Goal: Download file/media

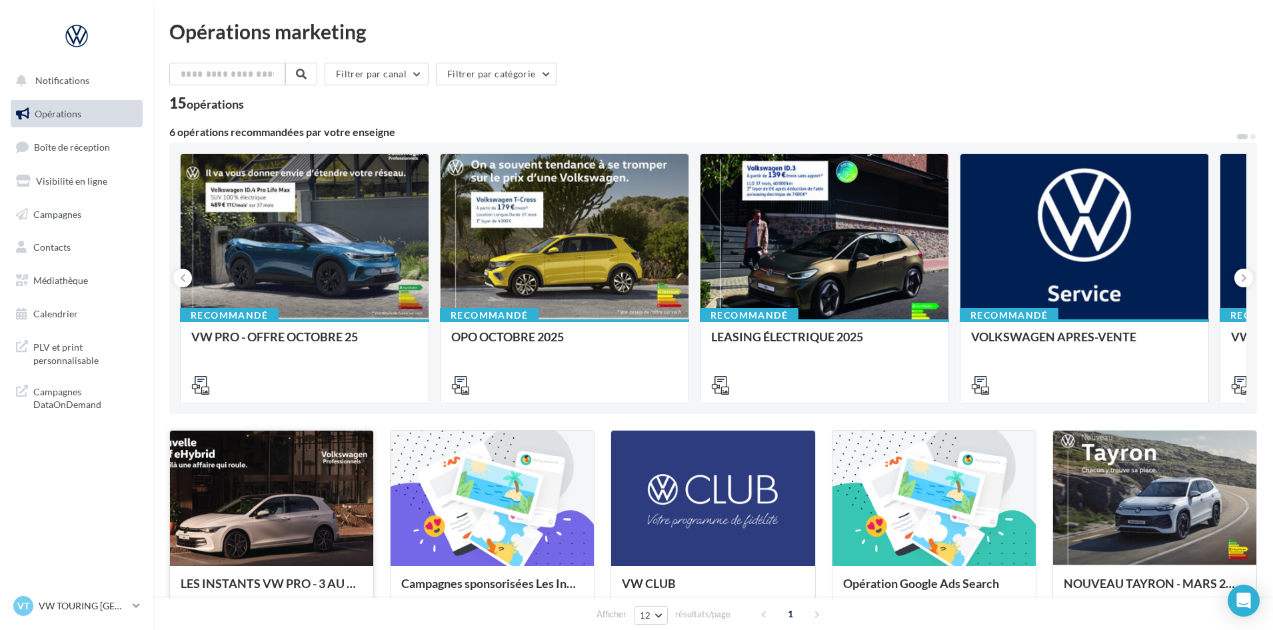
click at [334, 503] on div at bounding box center [271, 499] width 203 height 137
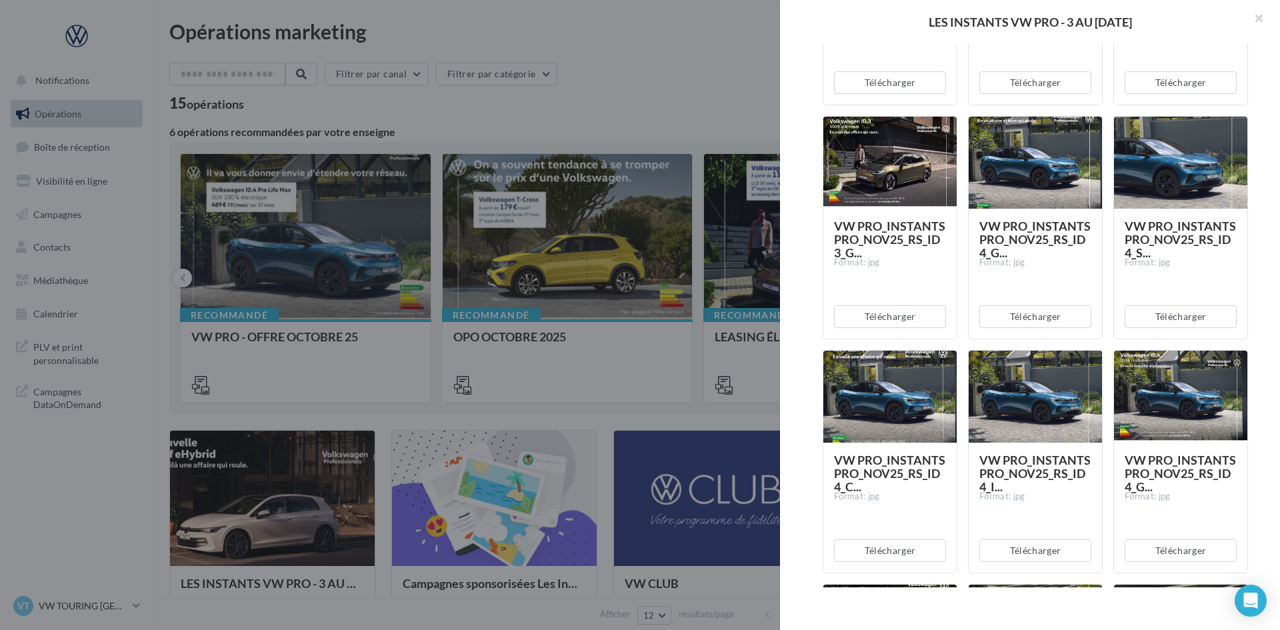
scroll to position [1067, 0]
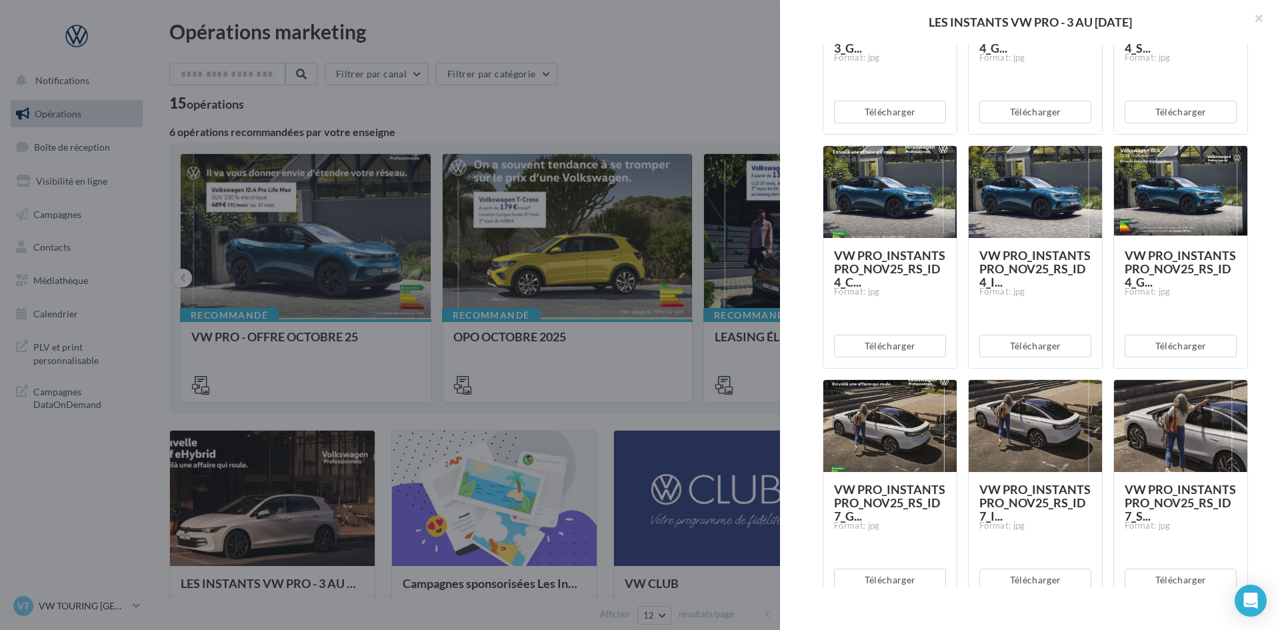
click at [504, 412] on div at bounding box center [640, 315] width 1280 height 630
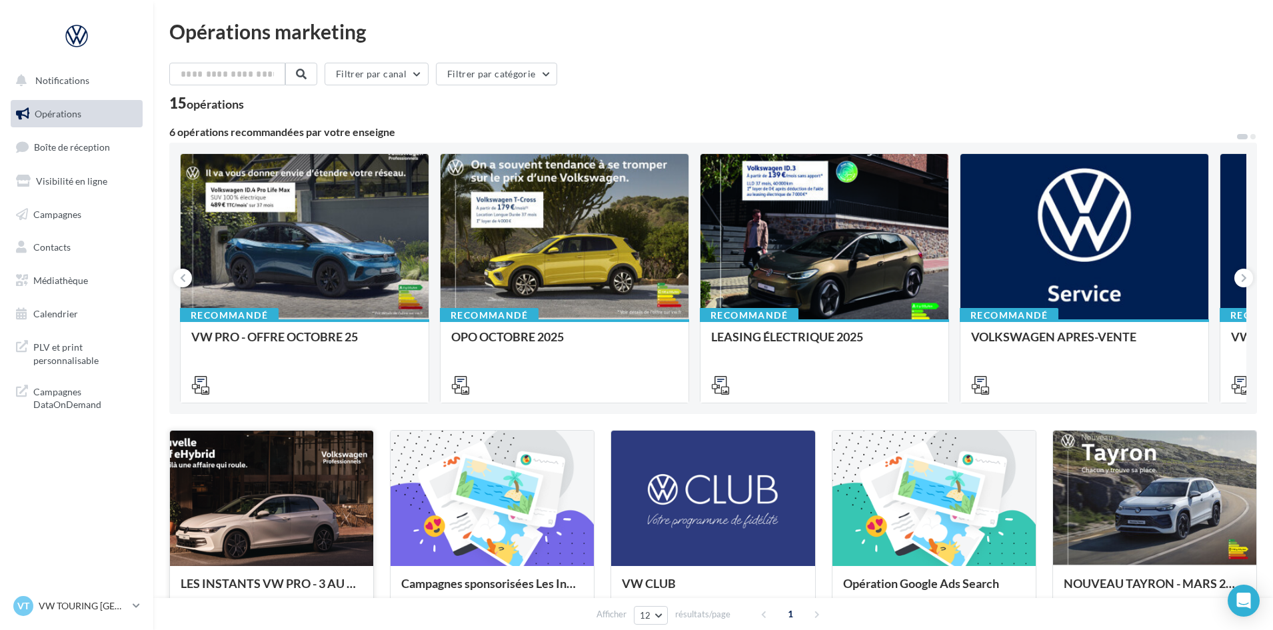
click at [255, 491] on div at bounding box center [271, 499] width 203 height 137
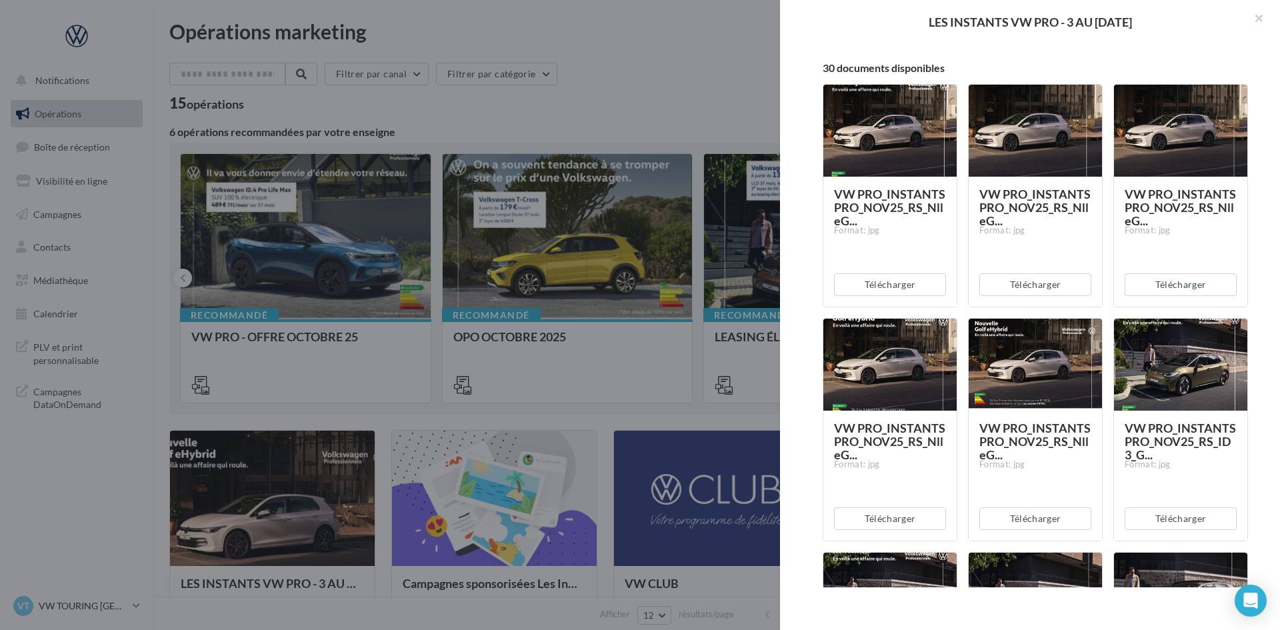
scroll to position [200, 0]
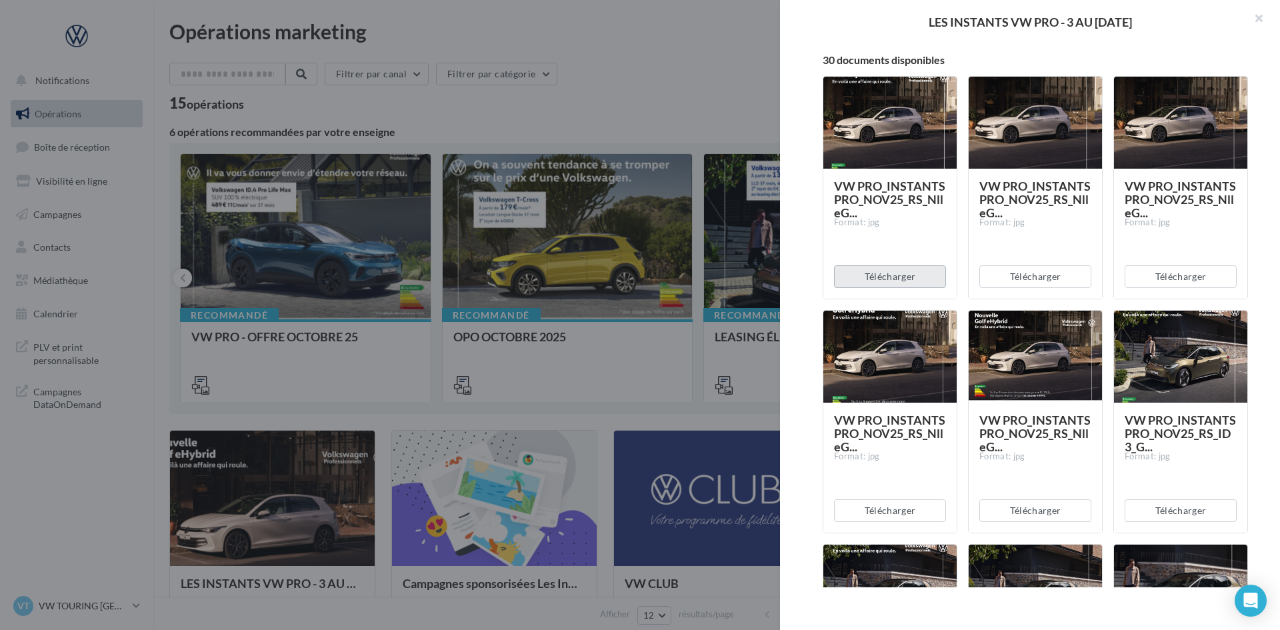
click at [912, 281] on button "Télécharger" at bounding box center [890, 276] width 112 height 23
click at [1030, 277] on button "Télécharger" at bounding box center [1035, 276] width 112 height 23
drag, startPoint x: 1167, startPoint y: 277, endPoint x: 1175, endPoint y: 315, distance: 39.4
click at [1168, 277] on button "Télécharger" at bounding box center [1181, 276] width 112 height 23
drag, startPoint x: 1181, startPoint y: 508, endPoint x: 1110, endPoint y: 509, distance: 70.7
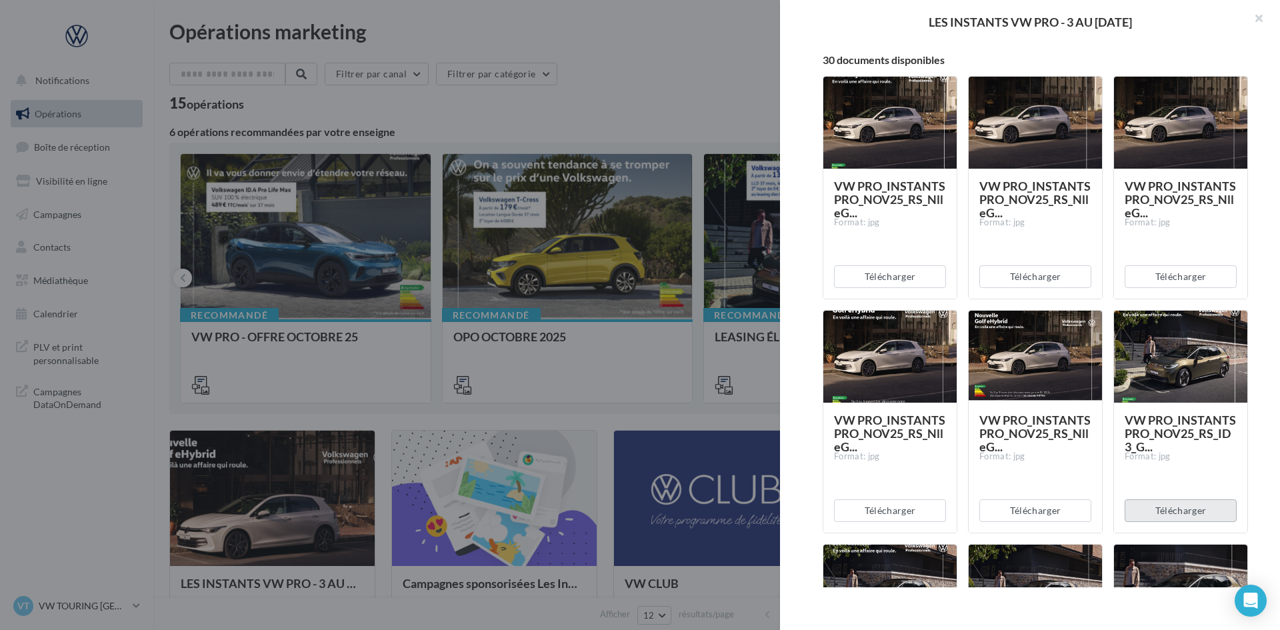
click at [1179, 508] on button "Télécharger" at bounding box center [1181, 510] width 112 height 23
drag, startPoint x: 1061, startPoint y: 511, endPoint x: 1033, endPoint y: 512, distance: 28.0
click at [1060, 511] on button "Télécharger" at bounding box center [1035, 510] width 112 height 23
click at [920, 513] on button "Télécharger" at bounding box center [890, 510] width 112 height 23
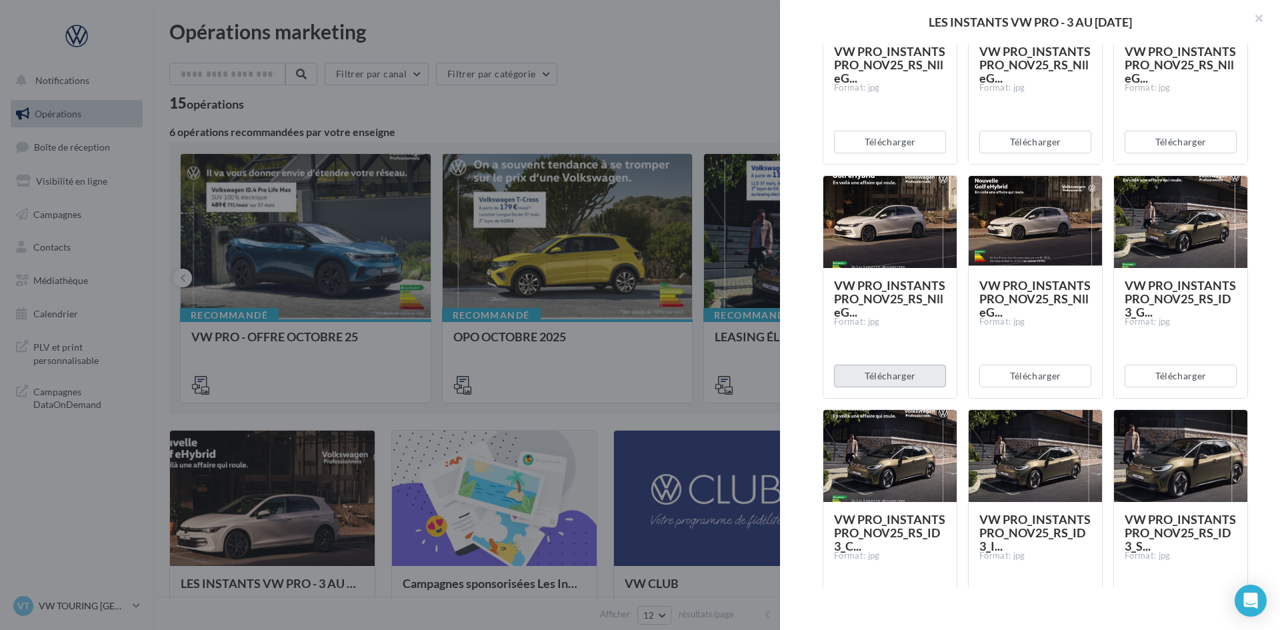
scroll to position [467, 0]
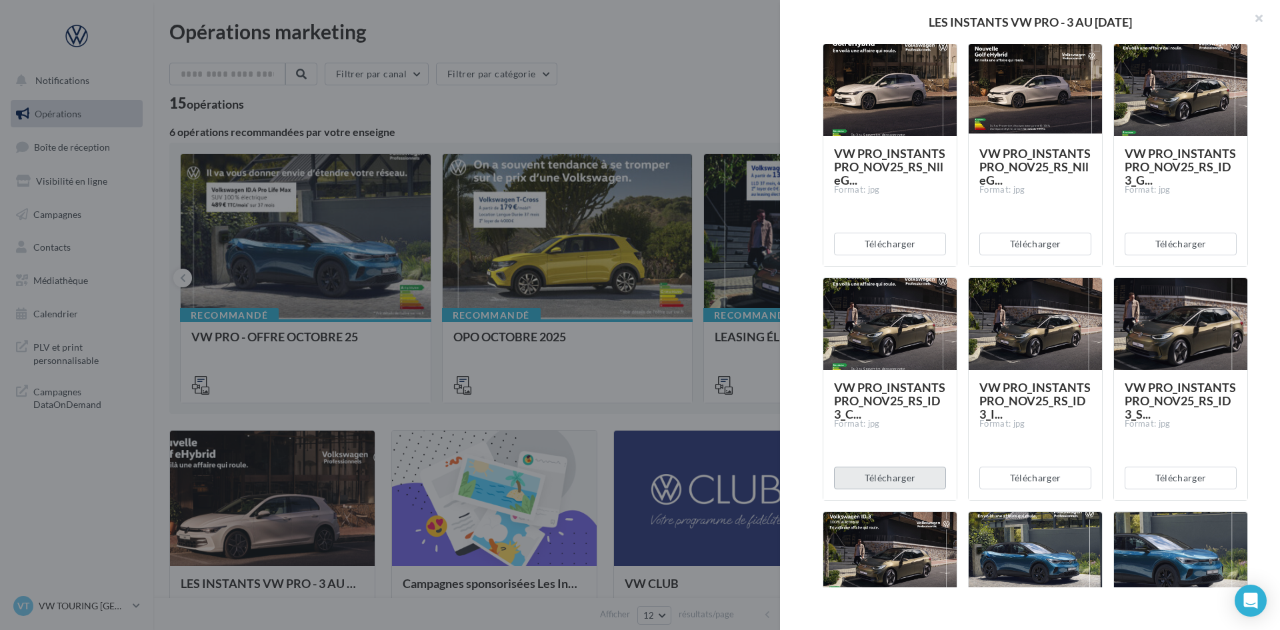
drag, startPoint x: 913, startPoint y: 479, endPoint x: 955, endPoint y: 477, distance: 42.1
click at [919, 477] on button "Télécharger" at bounding box center [890, 478] width 112 height 23
click at [1051, 478] on button "Télécharger" at bounding box center [1035, 478] width 112 height 23
click at [1158, 471] on button "Télécharger" at bounding box center [1181, 478] width 112 height 23
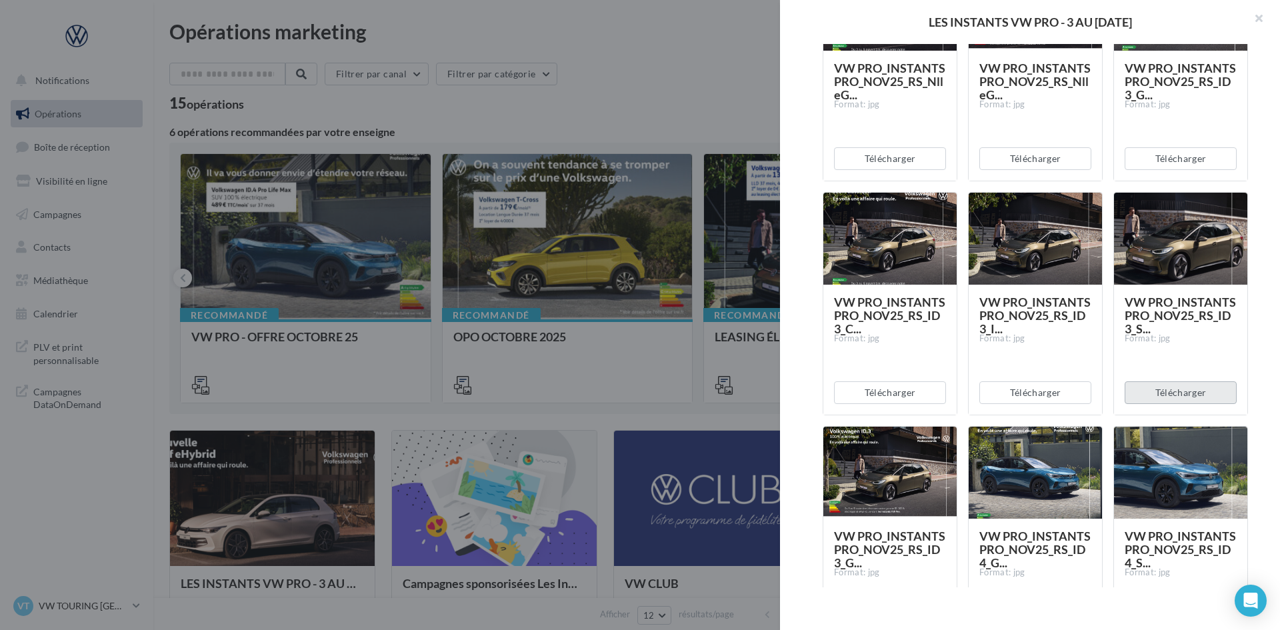
scroll to position [667, 0]
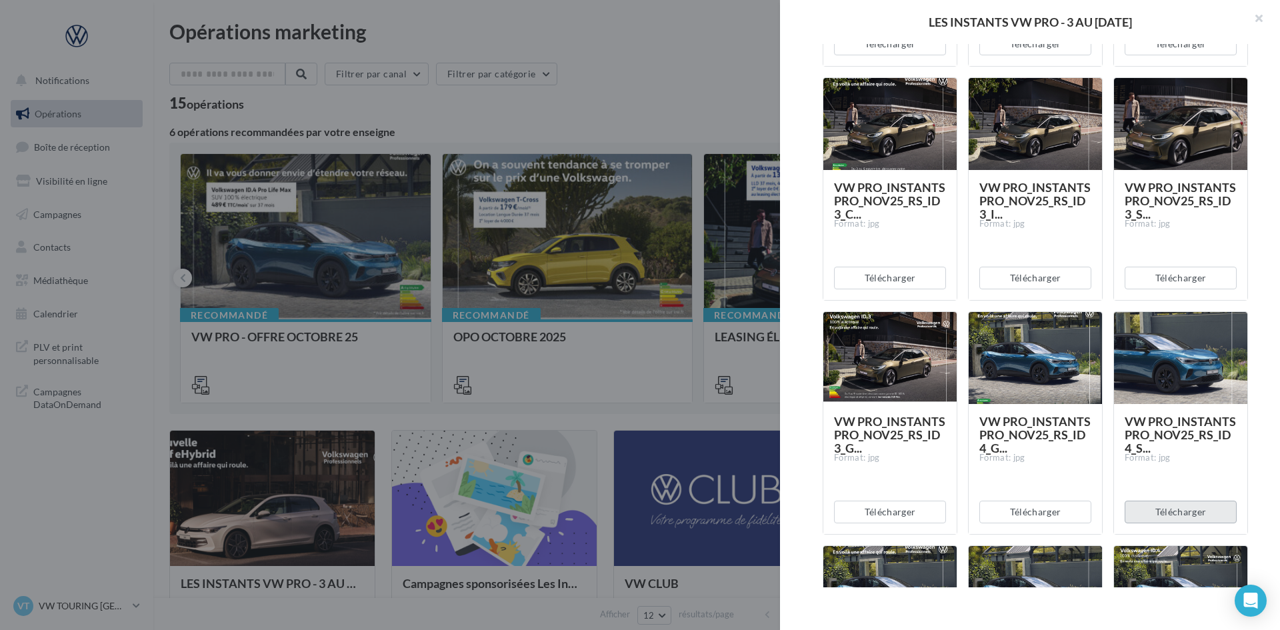
drag, startPoint x: 1148, startPoint y: 509, endPoint x: 1065, endPoint y: 509, distance: 82.7
click at [1147, 509] on button "Télécharger" at bounding box center [1181, 512] width 112 height 23
drag, startPoint x: 1037, startPoint y: 509, endPoint x: 965, endPoint y: 510, distance: 71.3
click at [1035, 509] on button "Télécharger" at bounding box center [1035, 512] width 112 height 23
drag, startPoint x: 869, startPoint y: 512, endPoint x: 881, endPoint y: 507, distance: 13.7
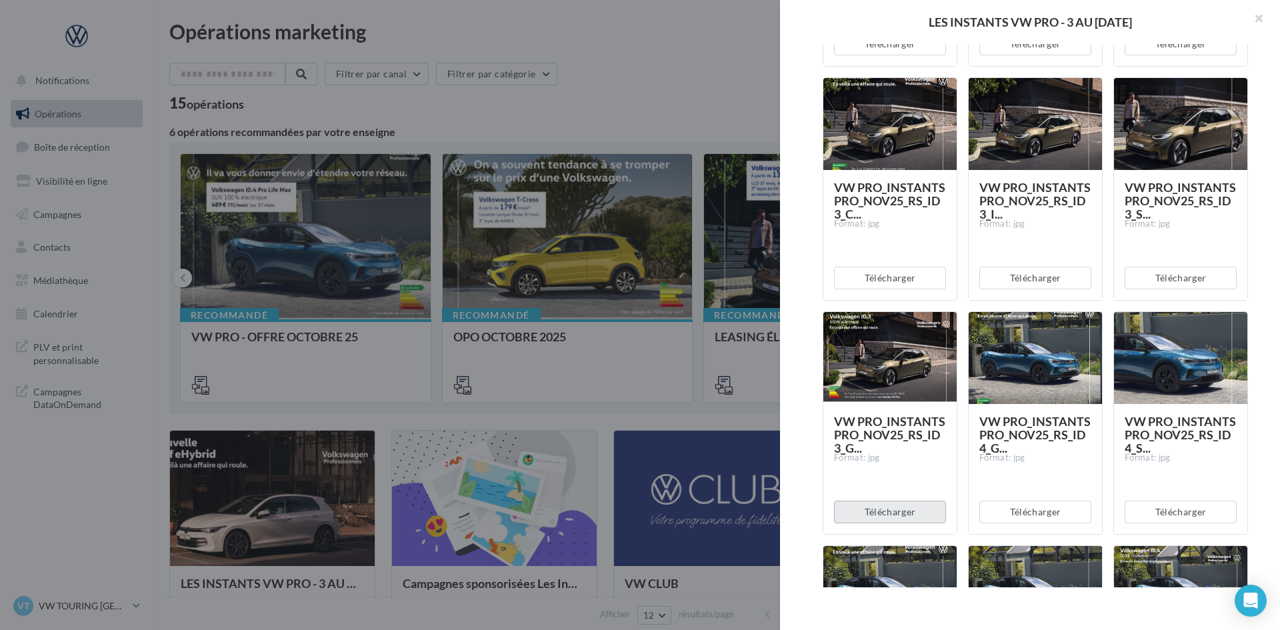
click at [869, 512] on button "Télécharger" at bounding box center [890, 512] width 112 height 23
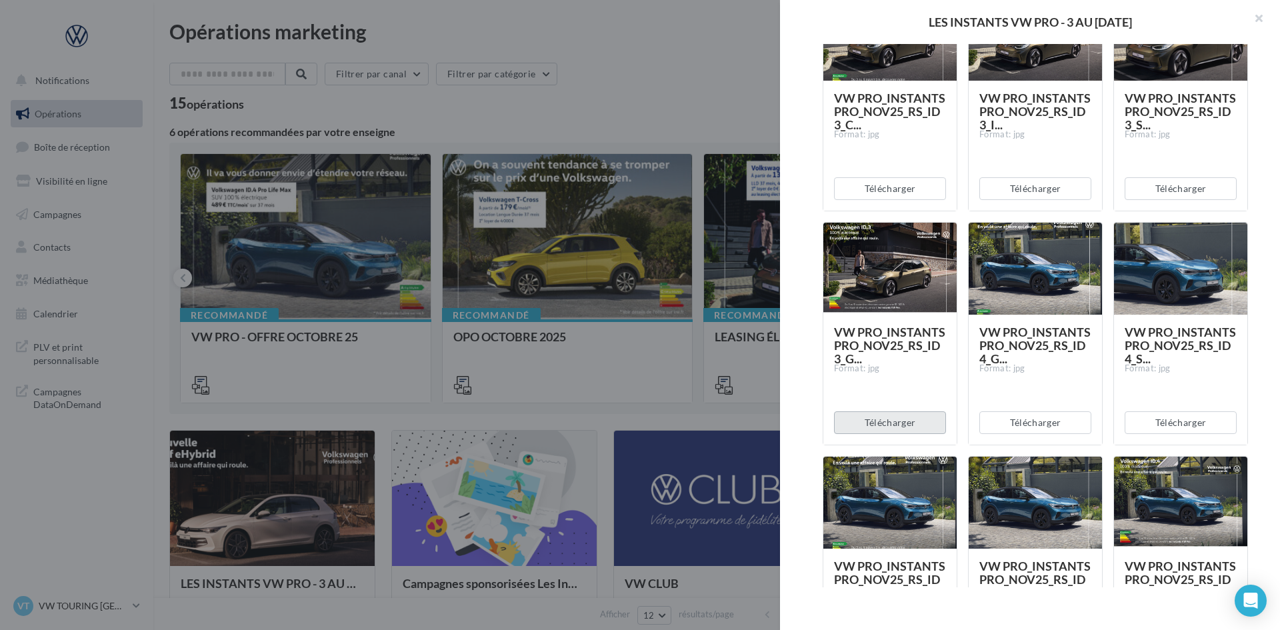
scroll to position [1000, 0]
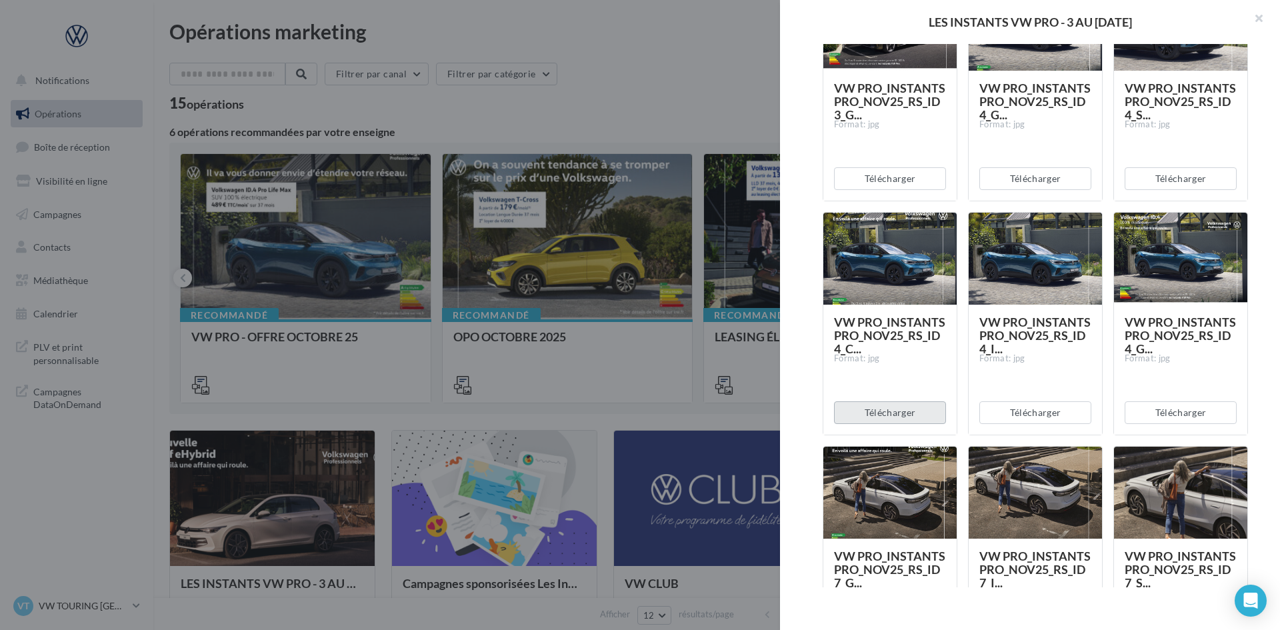
drag, startPoint x: 915, startPoint y: 415, endPoint x: 995, endPoint y: 405, distance: 80.6
click at [915, 415] on button "Télécharger" at bounding box center [890, 412] width 112 height 23
drag, startPoint x: 1033, startPoint y: 412, endPoint x: 1071, endPoint y: 411, distance: 37.3
click at [1035, 412] on button "Télécharger" at bounding box center [1035, 412] width 112 height 23
click at [1145, 408] on button "Télécharger" at bounding box center [1181, 412] width 112 height 23
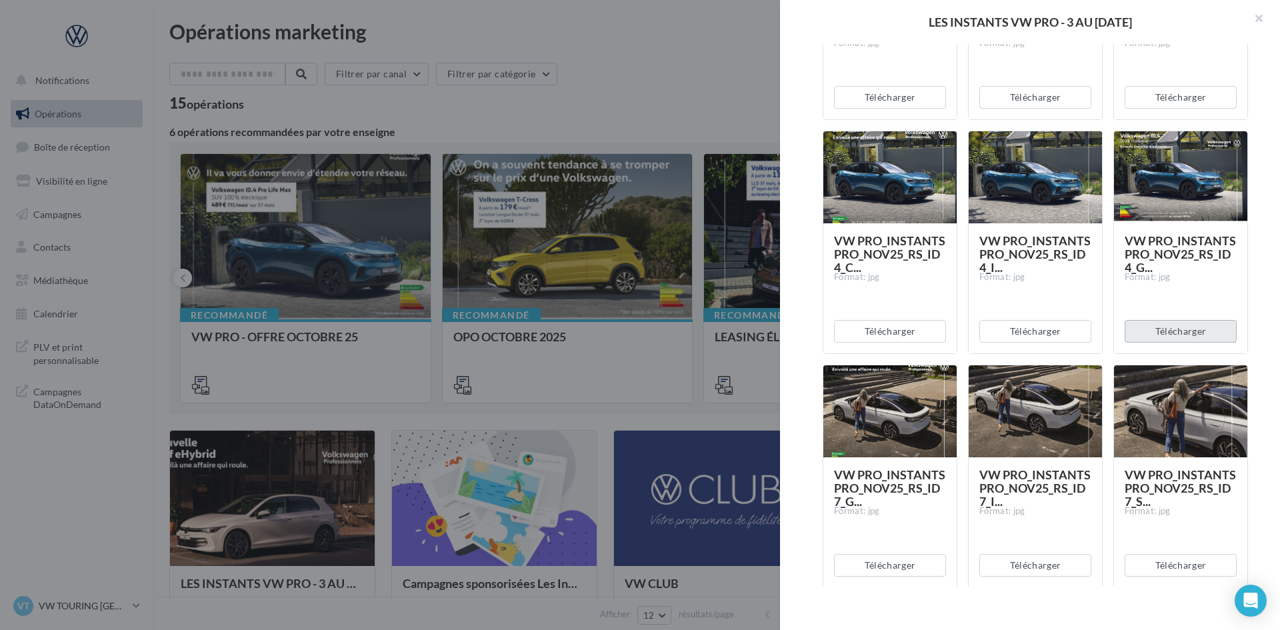
scroll to position [1200, 0]
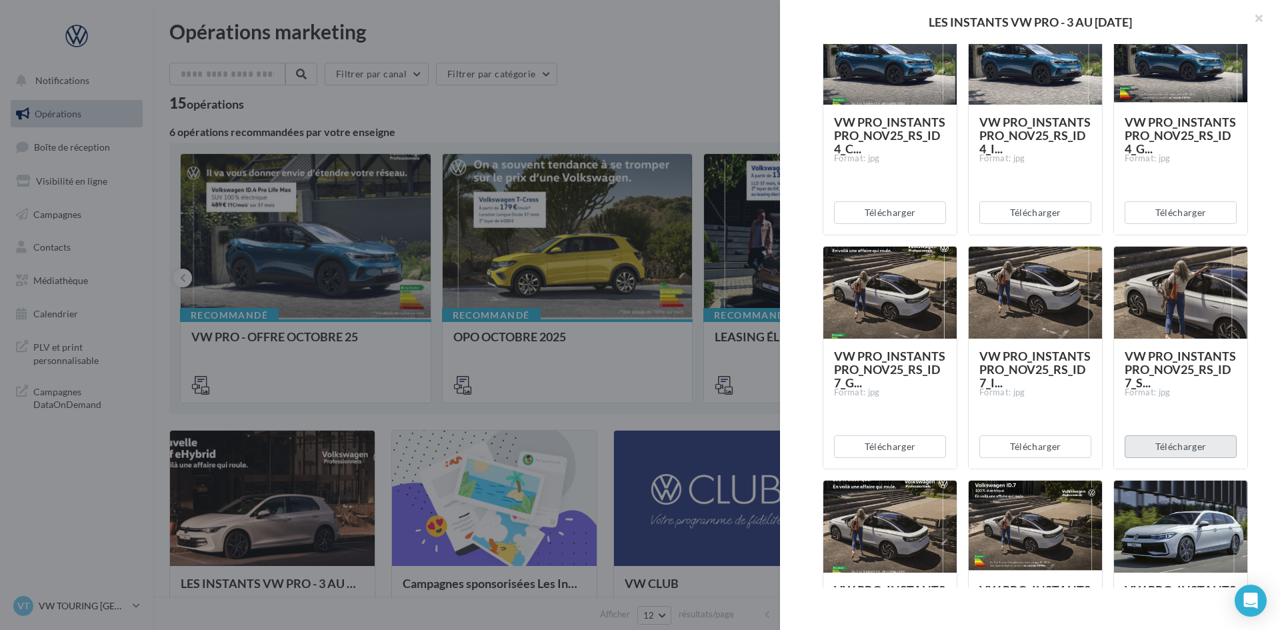
click at [1162, 451] on button "Télécharger" at bounding box center [1181, 446] width 112 height 23
drag, startPoint x: 1033, startPoint y: 451, endPoint x: 1012, endPoint y: 451, distance: 21.3
click at [1030, 451] on button "Télécharger" at bounding box center [1035, 446] width 112 height 23
click at [896, 447] on button "Télécharger" at bounding box center [890, 446] width 112 height 23
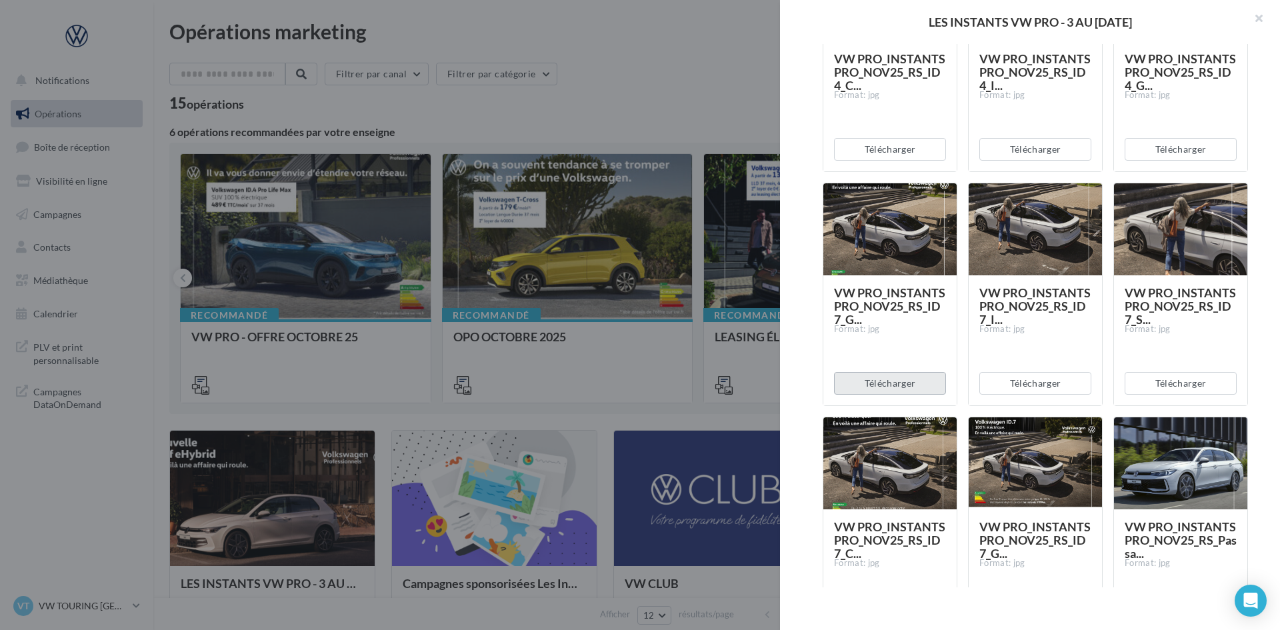
scroll to position [1533, 0]
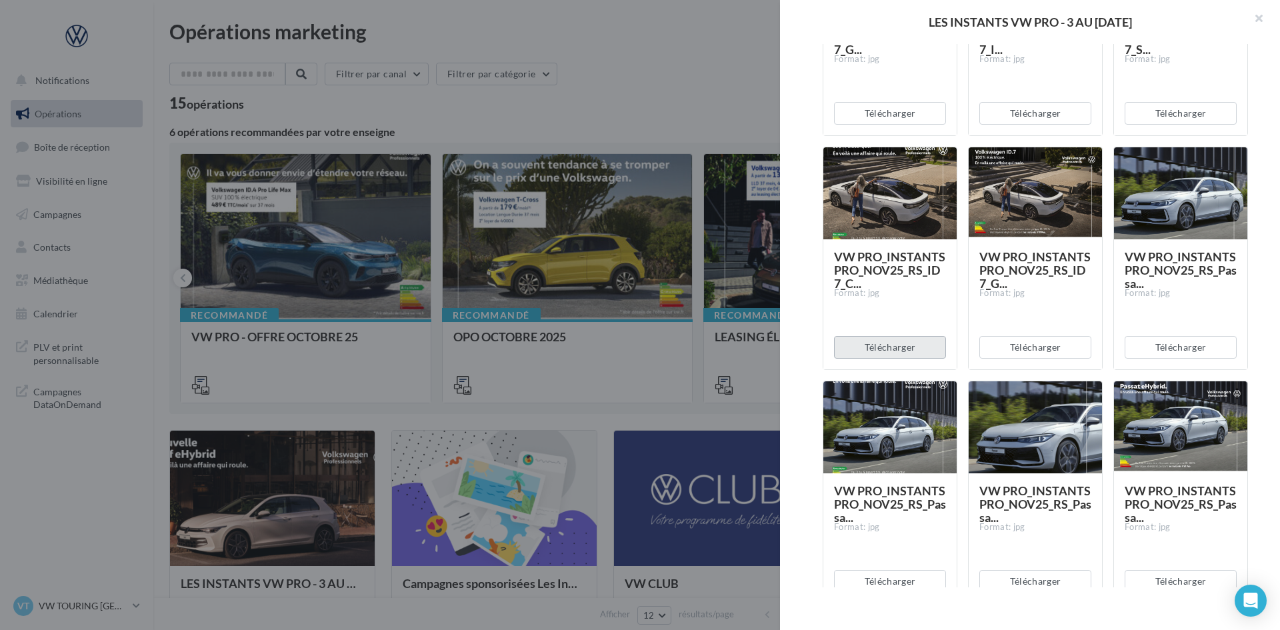
click at [914, 339] on button "Télécharger" at bounding box center [890, 347] width 112 height 23
drag, startPoint x: 1068, startPoint y: 340, endPoint x: 1087, endPoint y: 338, distance: 18.8
click at [1069, 340] on button "Télécharger" at bounding box center [1035, 347] width 112 height 23
click at [1136, 339] on button "Télécharger" at bounding box center [1181, 347] width 112 height 23
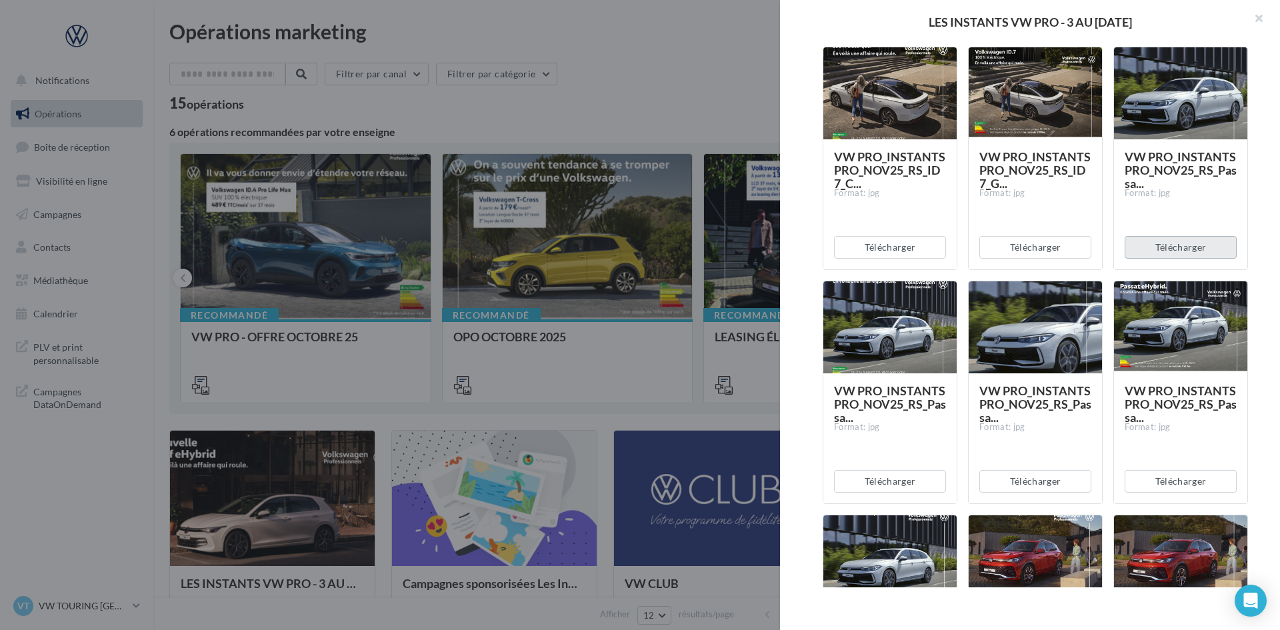
scroll to position [1800, 0]
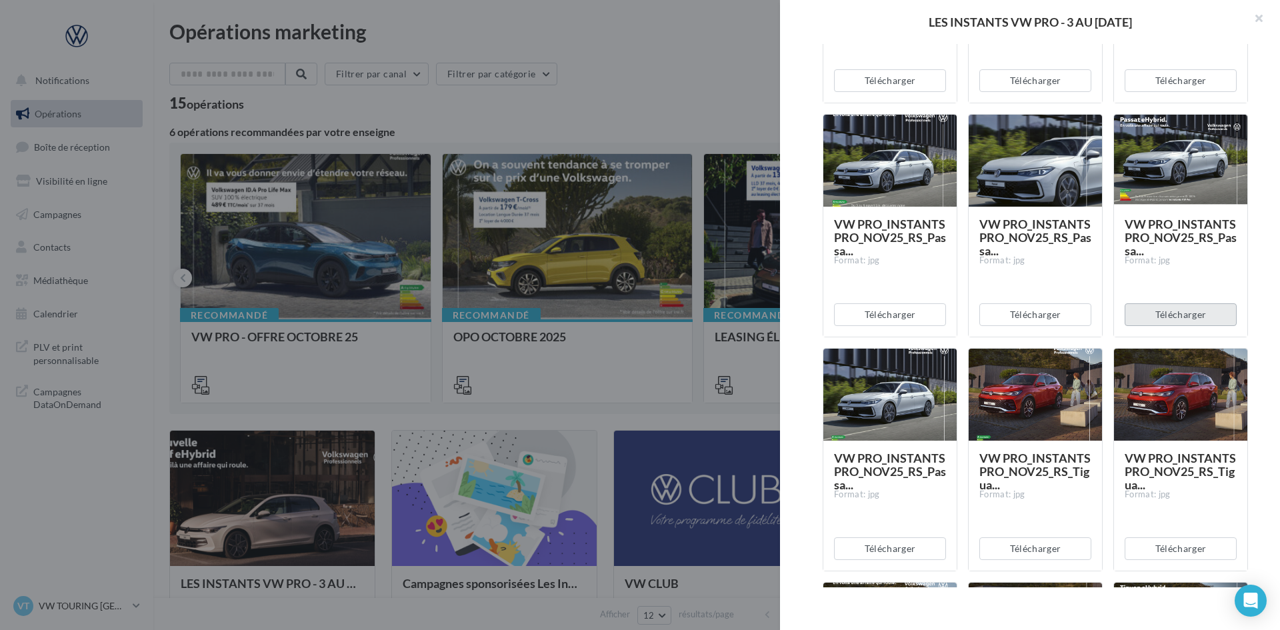
click at [1147, 319] on button "Télécharger" at bounding box center [1181, 314] width 112 height 23
drag, startPoint x: 1057, startPoint y: 319, endPoint x: 952, endPoint y: 319, distance: 105.3
click at [1053, 319] on button "Télécharger" at bounding box center [1035, 314] width 112 height 23
click at [873, 328] on div "Télécharger" at bounding box center [889, 315] width 133 height 44
click at [880, 321] on button "Télécharger" at bounding box center [890, 314] width 112 height 23
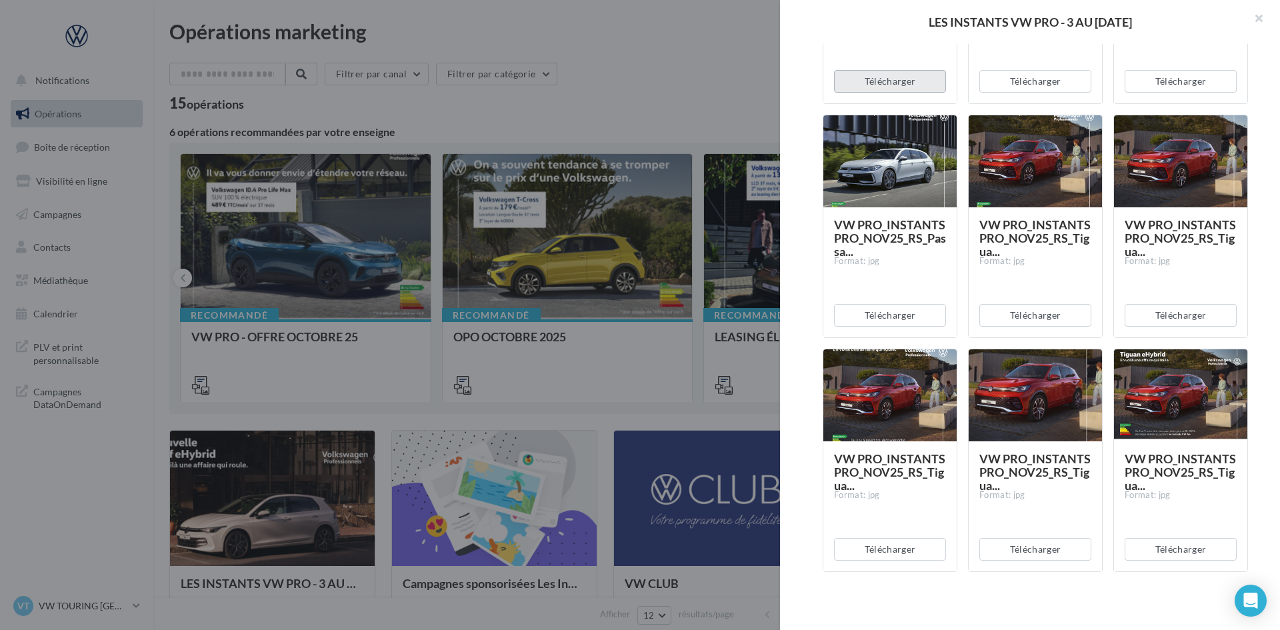
scroll to position [2039, 0]
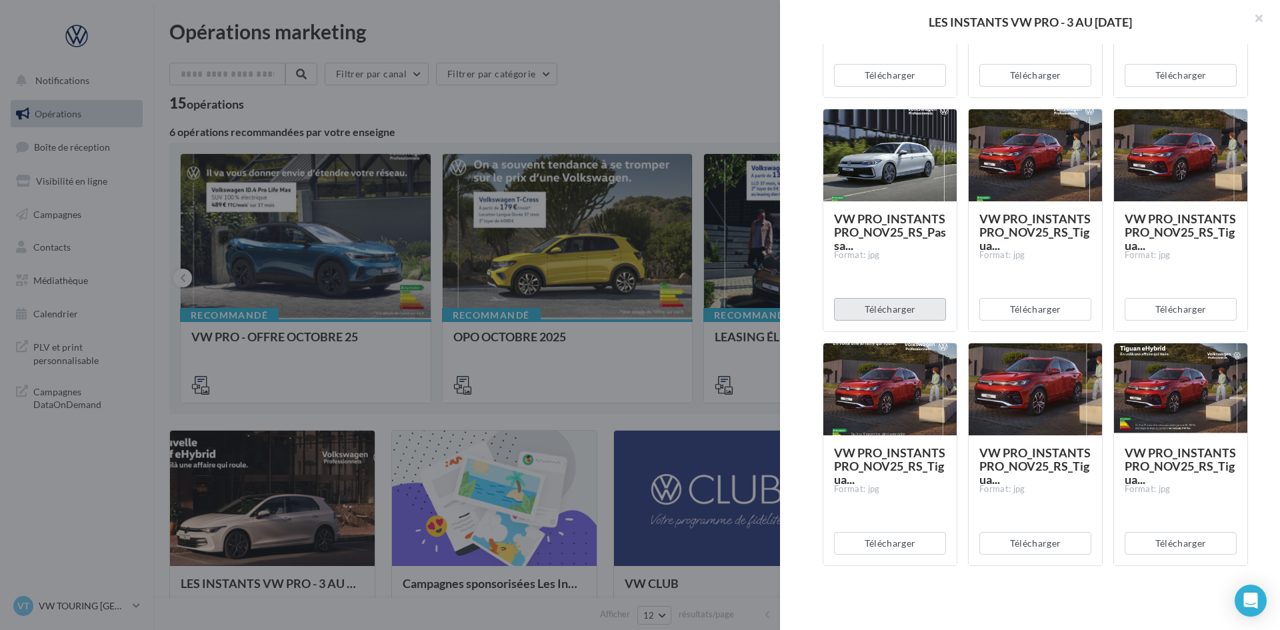
drag, startPoint x: 892, startPoint y: 320, endPoint x: 1008, endPoint y: 291, distance: 119.5
click at [893, 321] on div "Télécharger" at bounding box center [889, 309] width 133 height 44
drag, startPoint x: 1028, startPoint y: 303, endPoint x: 1133, endPoint y: 288, distance: 105.8
click at [1033, 303] on button "Télécharger" at bounding box center [1035, 309] width 112 height 23
click at [1145, 549] on button "Télécharger" at bounding box center [1181, 543] width 112 height 23
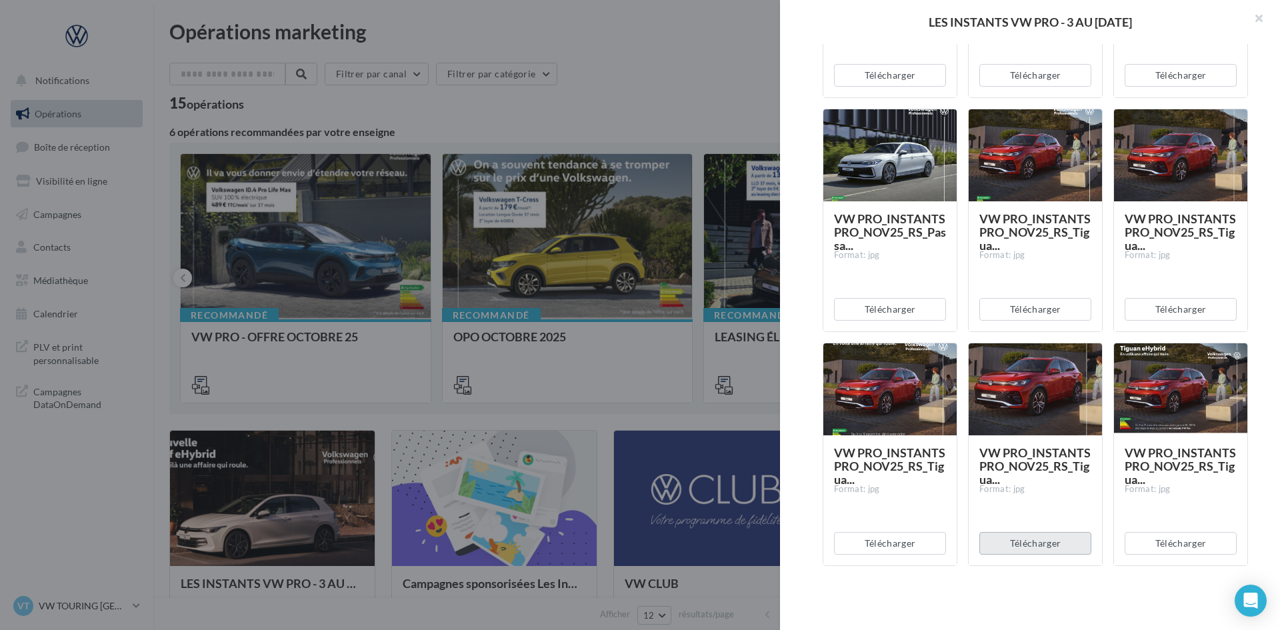
click at [1053, 545] on button "Télécharger" at bounding box center [1035, 543] width 112 height 23
drag, startPoint x: 904, startPoint y: 545, endPoint x: 909, endPoint y: 540, distance: 7.1
click at [904, 545] on button "Télécharger" at bounding box center [890, 543] width 112 height 23
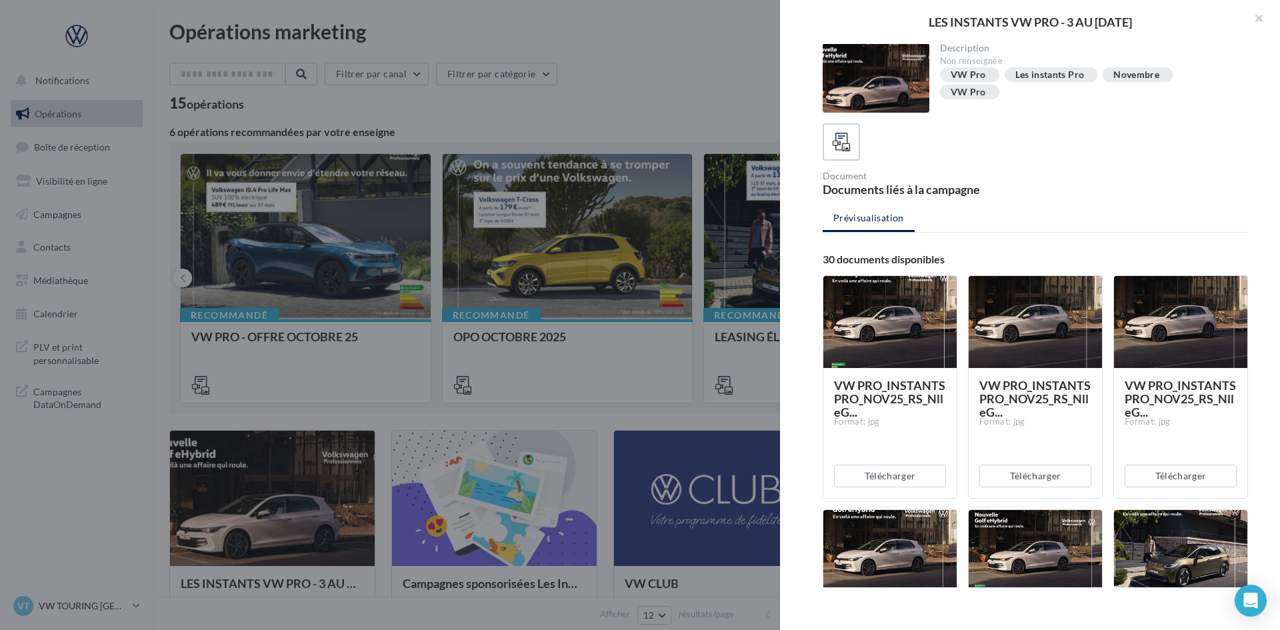
scroll to position [0, 0]
click at [667, 102] on div at bounding box center [640, 315] width 1280 height 630
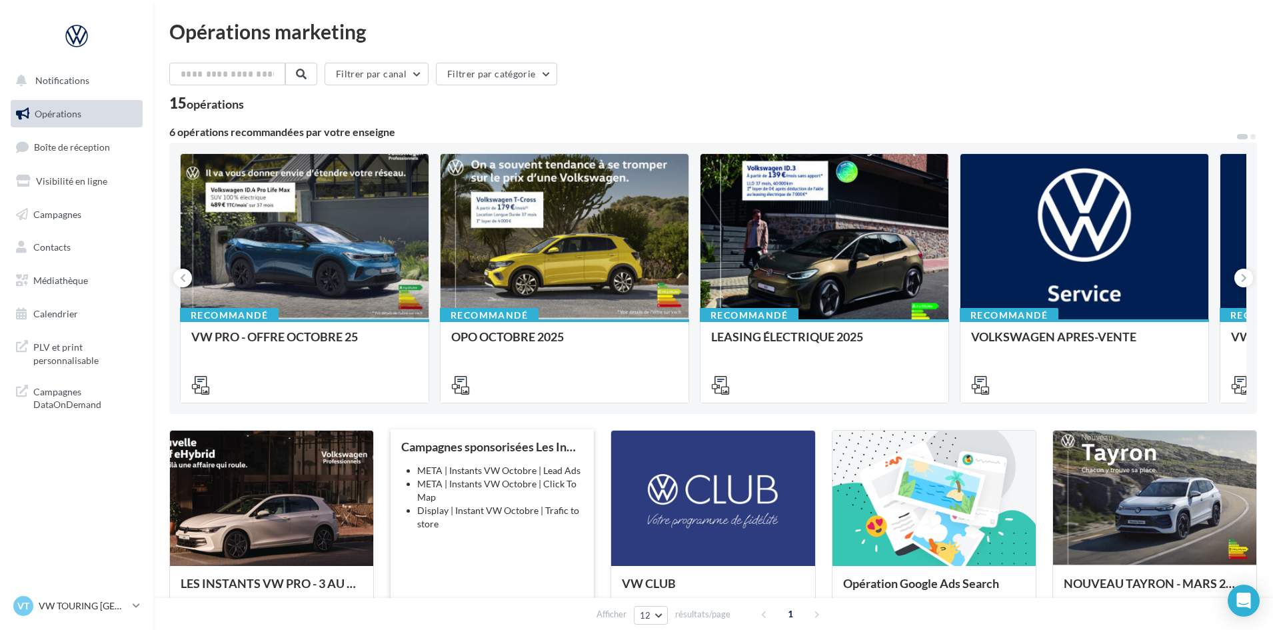
click at [510, 515] on li "Display | Instant VW Octobre | Trafic to store" at bounding box center [500, 517] width 166 height 27
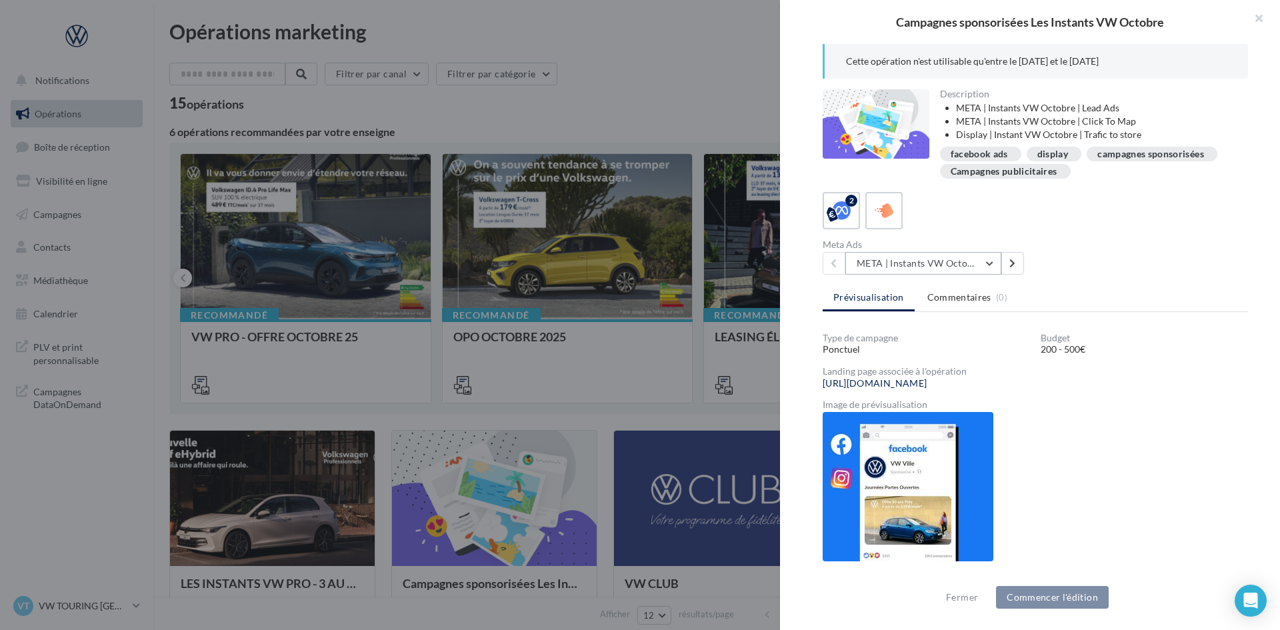
click at [933, 261] on button "META | Instants VW Octobre | Click To Map" at bounding box center [923, 263] width 156 height 23
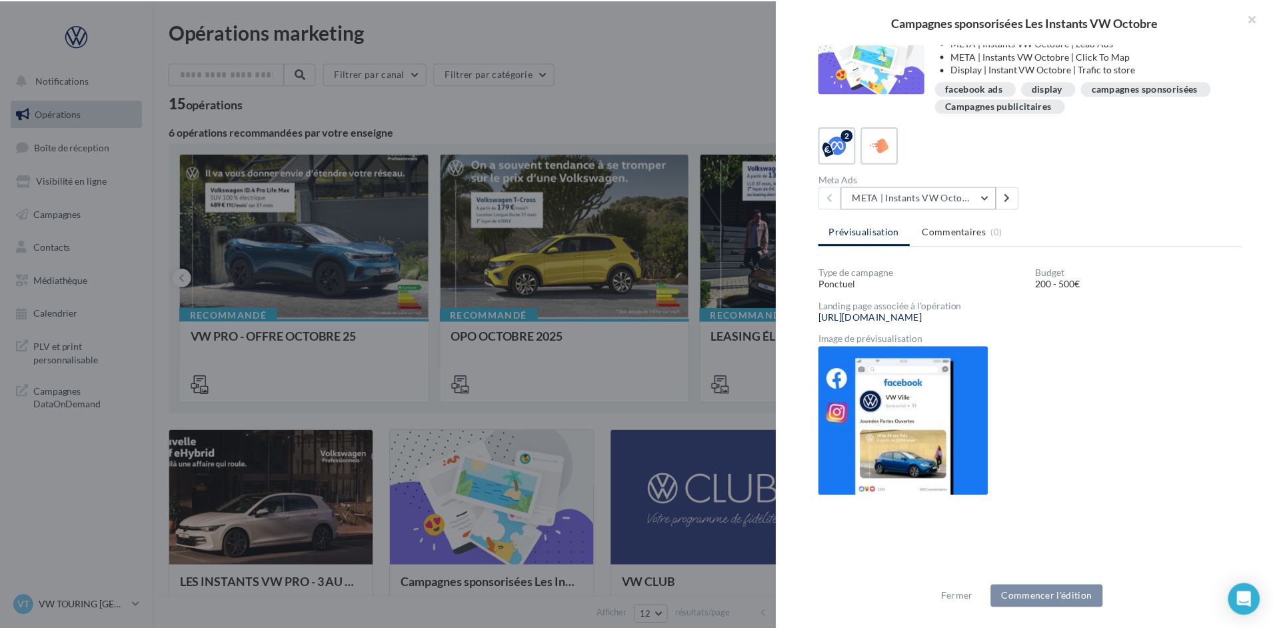
scroll to position [69, 0]
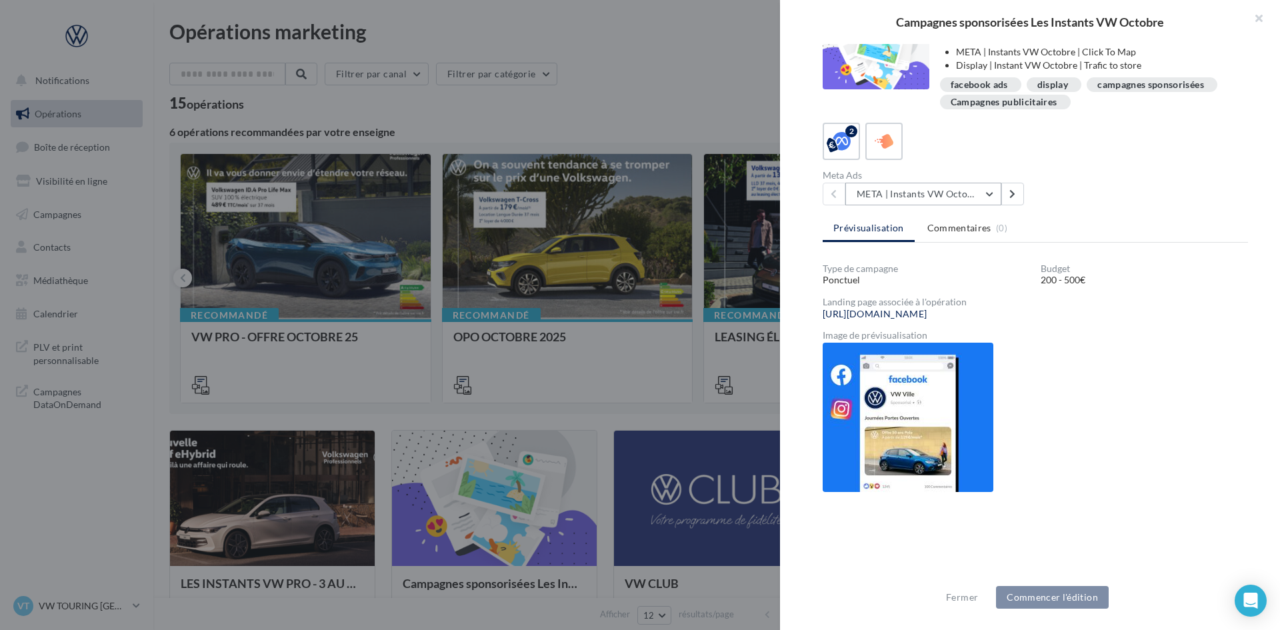
click at [949, 201] on button "META | Instants VW Octobre | Click To Map" at bounding box center [923, 194] width 156 height 23
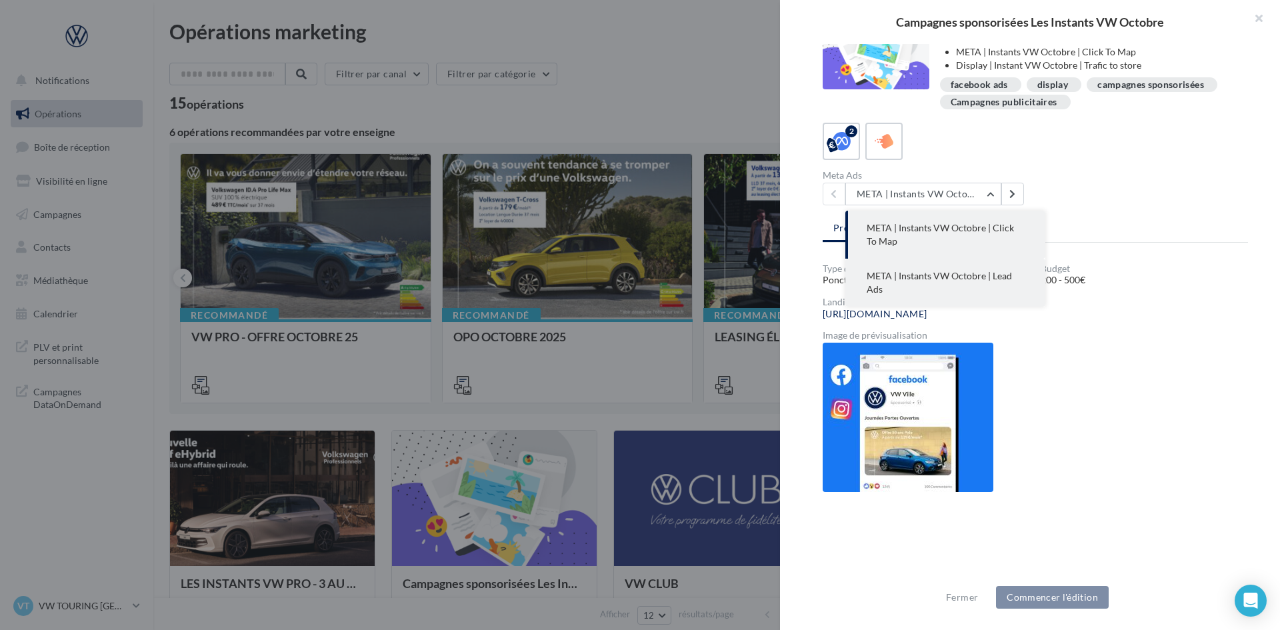
click at [921, 276] on span "META | Instants VW Octobre | Lead Ads" at bounding box center [939, 282] width 145 height 25
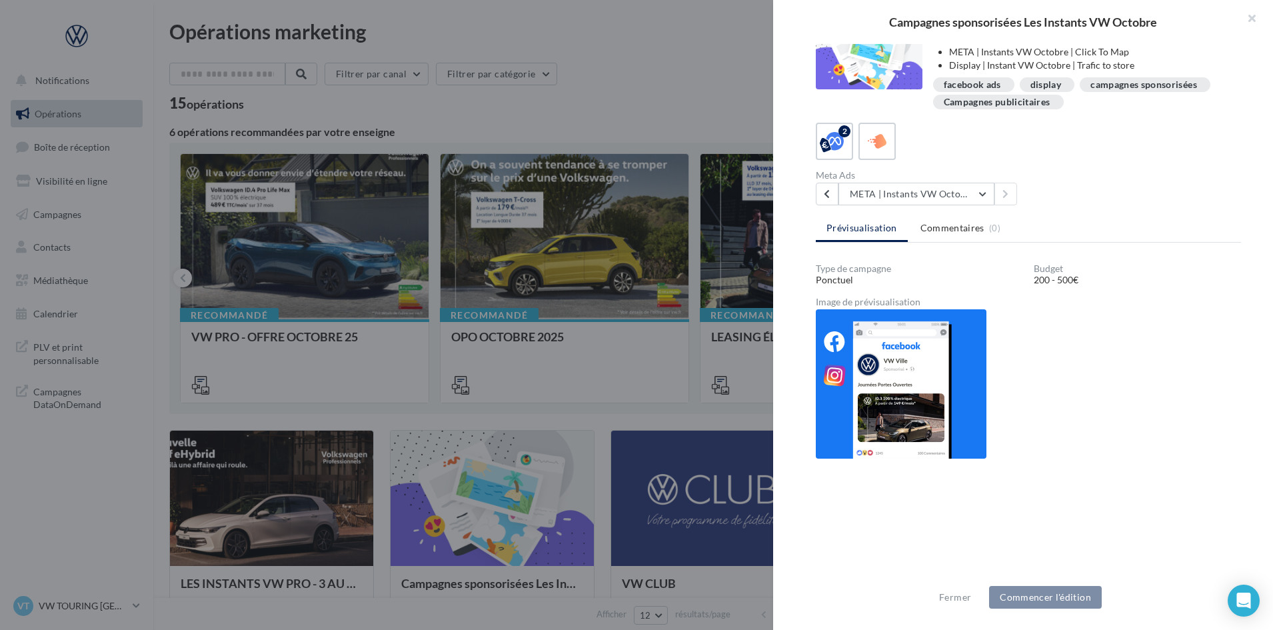
click at [626, 415] on div at bounding box center [636, 315] width 1273 height 630
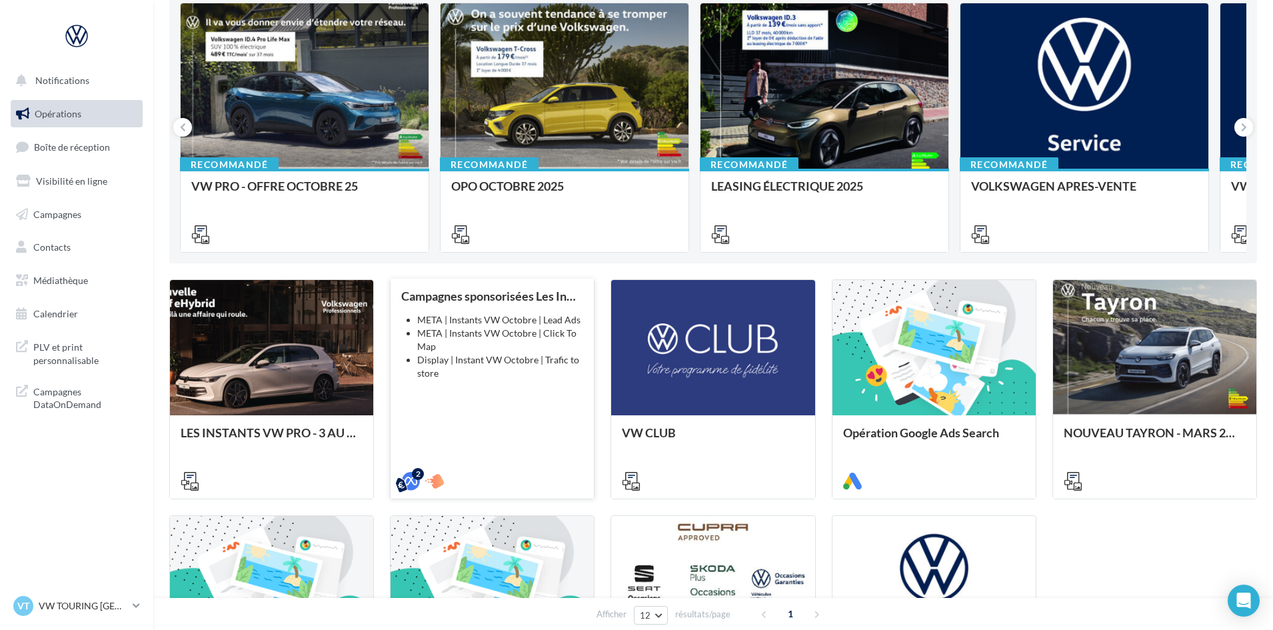
scroll to position [200, 0]
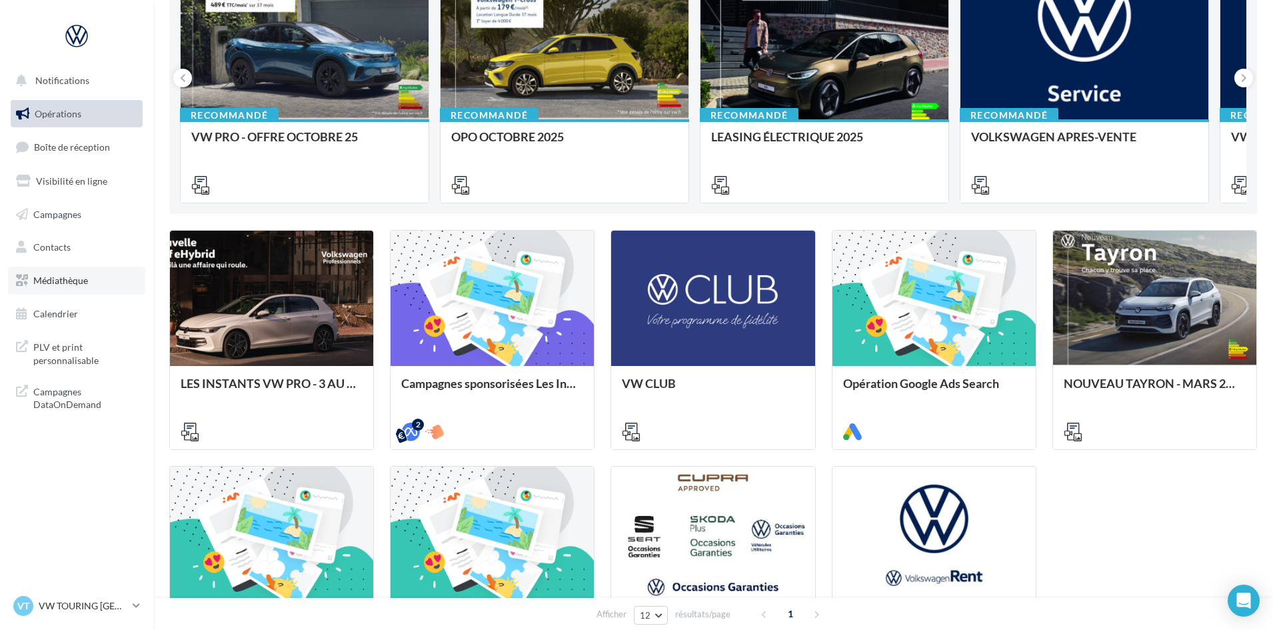
click at [67, 286] on link "Médiathèque" at bounding box center [76, 281] width 137 height 28
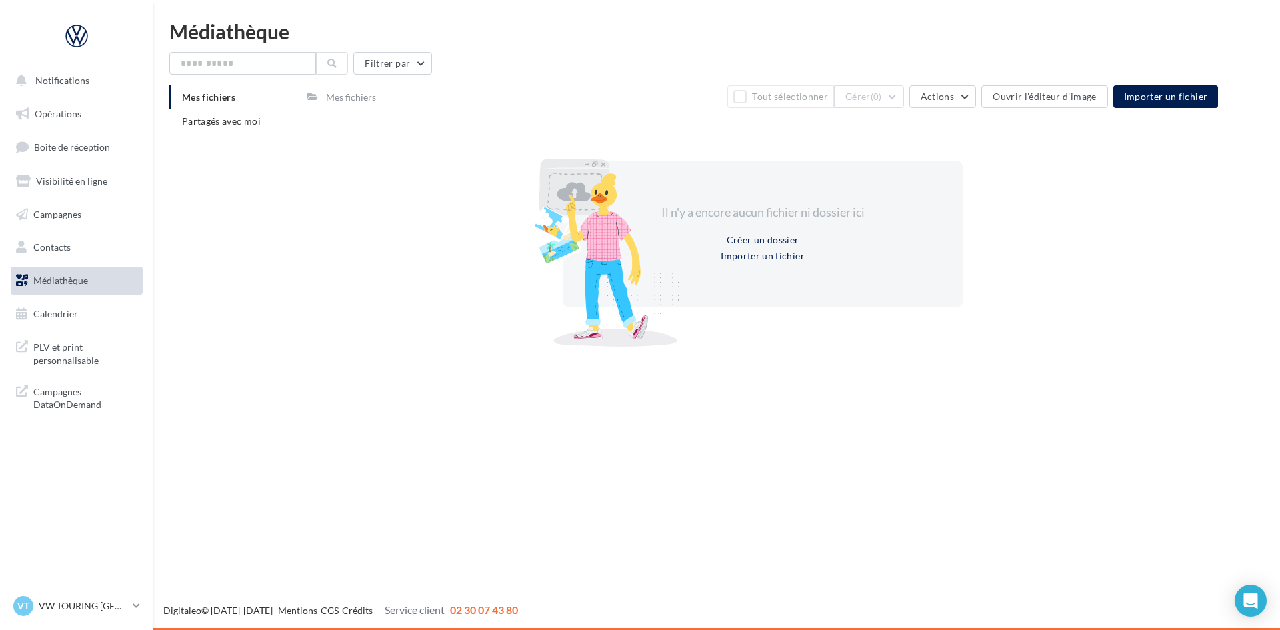
click at [247, 135] on div "Mes fichiers Partagés avec moi" at bounding box center [238, 114] width 138 height 59
click at [241, 127] on li "Partagés avec moi" at bounding box center [232, 121] width 127 height 24
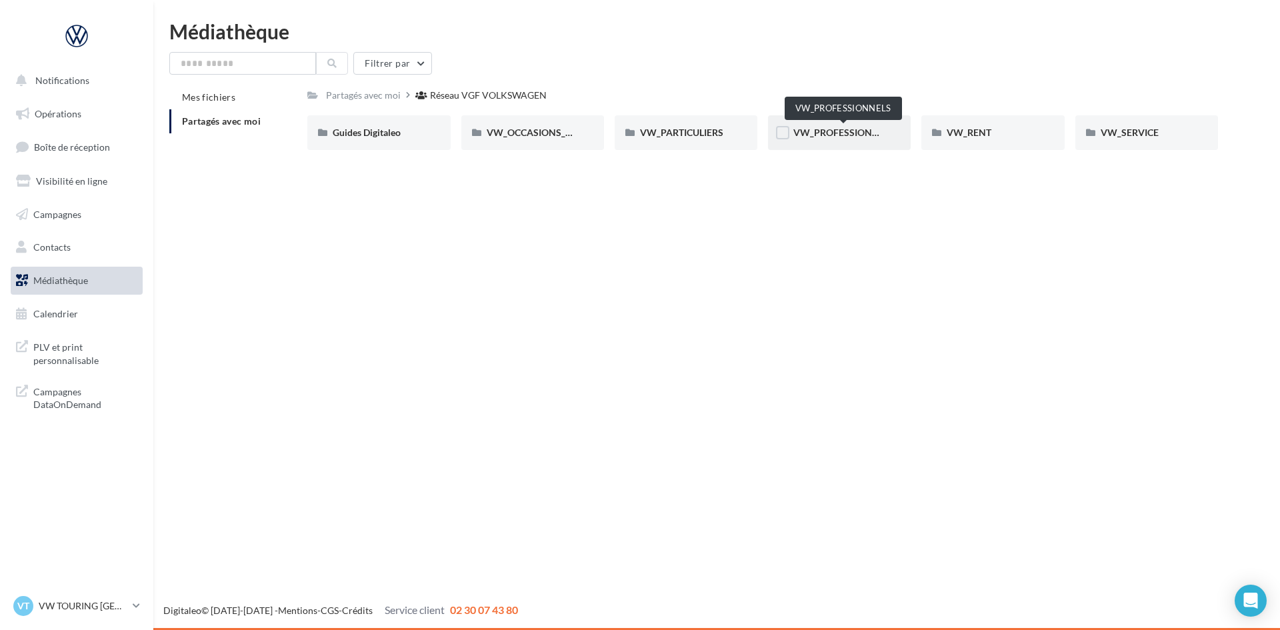
click at [842, 131] on span "VW_PROFESSIONNELS" at bounding box center [843, 132] width 101 height 11
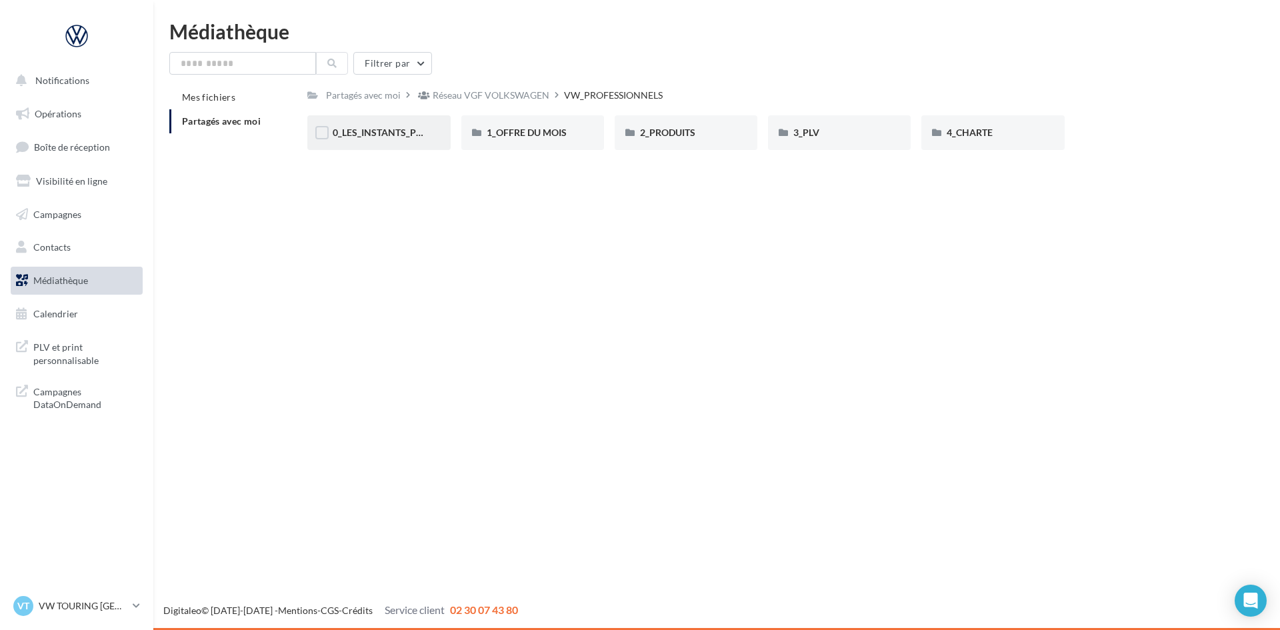
click at [395, 139] on div "0_LES_INSTANTS_PRO_NOV2025" at bounding box center [379, 132] width 92 height 13
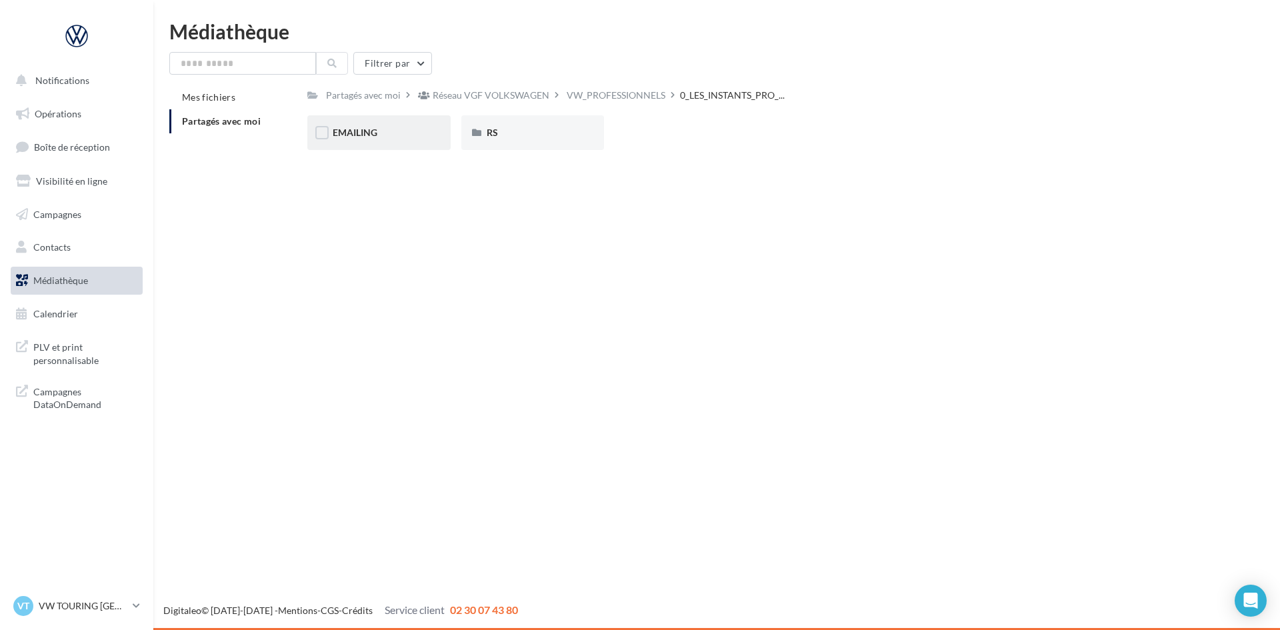
click at [344, 139] on div "EMAILING" at bounding box center [379, 132] width 92 height 13
click at [391, 129] on div "INVITATION" at bounding box center [379, 132] width 92 height 13
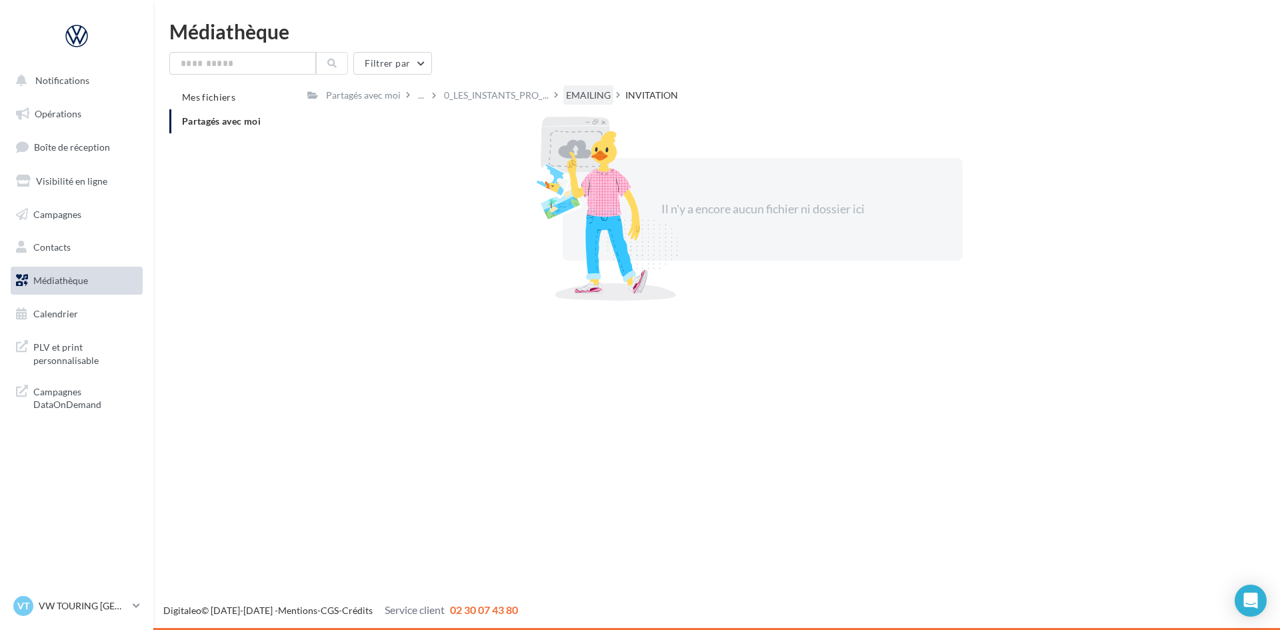
click at [593, 92] on div "EMAILING" at bounding box center [588, 95] width 45 height 13
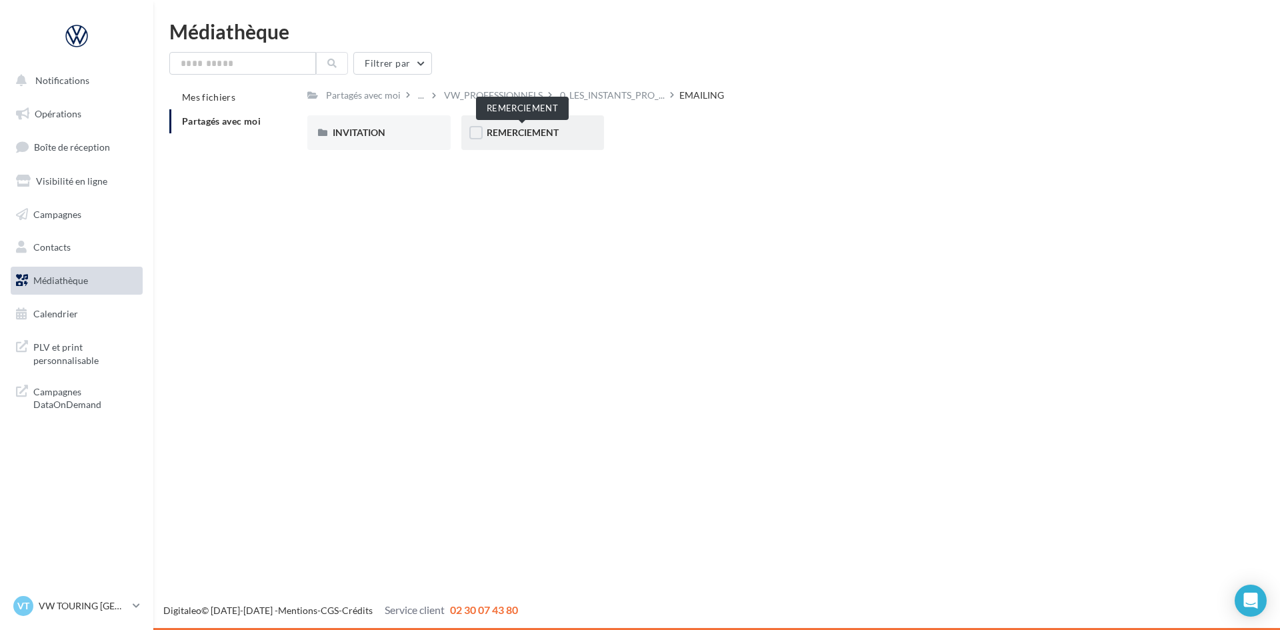
click at [505, 133] on span "REMERCIEMENT" at bounding box center [523, 132] width 72 height 11
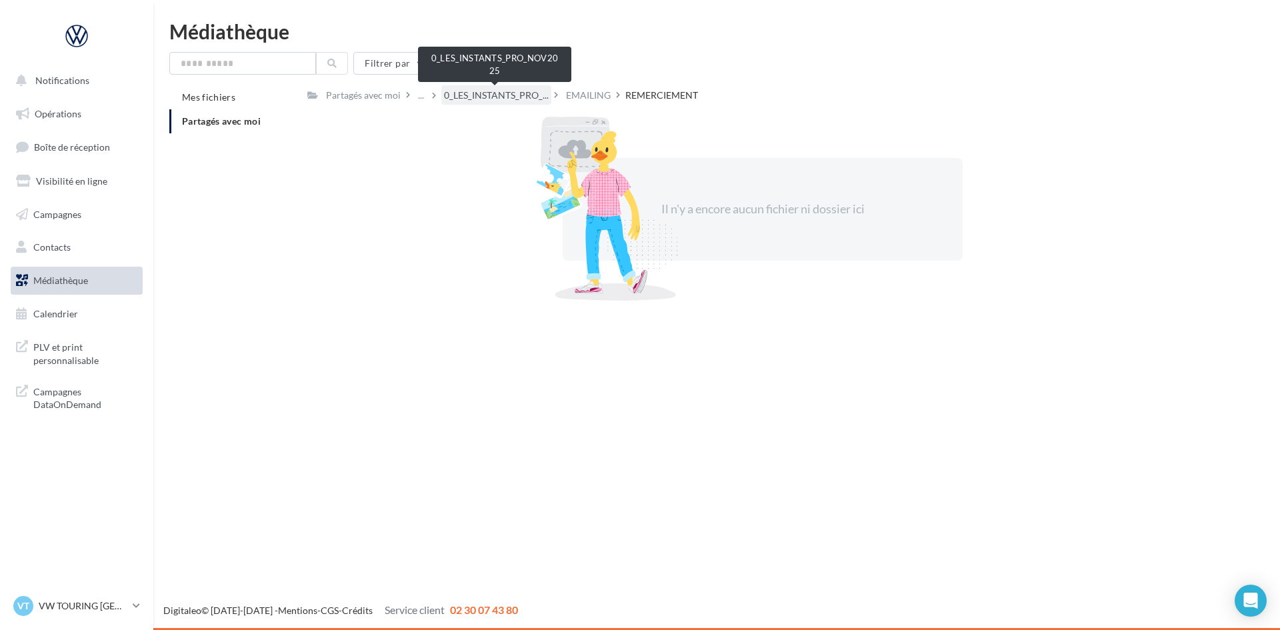
click at [488, 98] on span "0_LES_INSTANTS_PRO_..." at bounding box center [496, 95] width 105 height 13
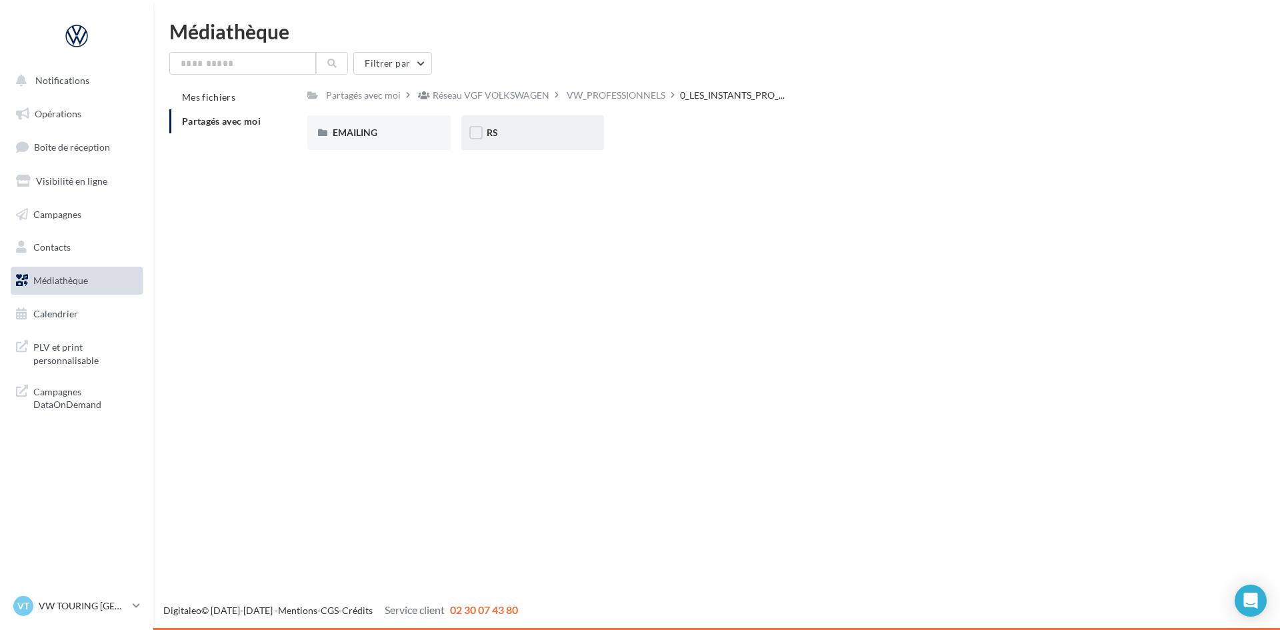
click at [509, 135] on div "RS" at bounding box center [533, 132] width 92 height 13
click at [401, 131] on div "GENERIQUE" at bounding box center [379, 132] width 92 height 13
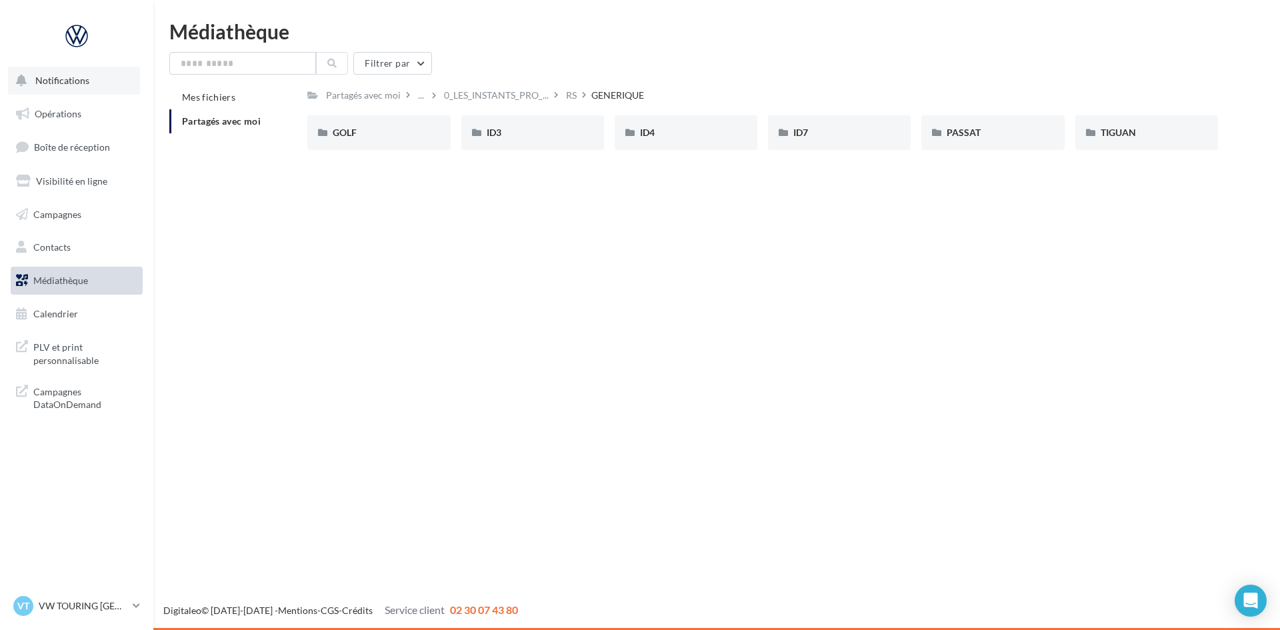
click at [83, 87] on button "Notifications" at bounding box center [74, 81] width 132 height 28
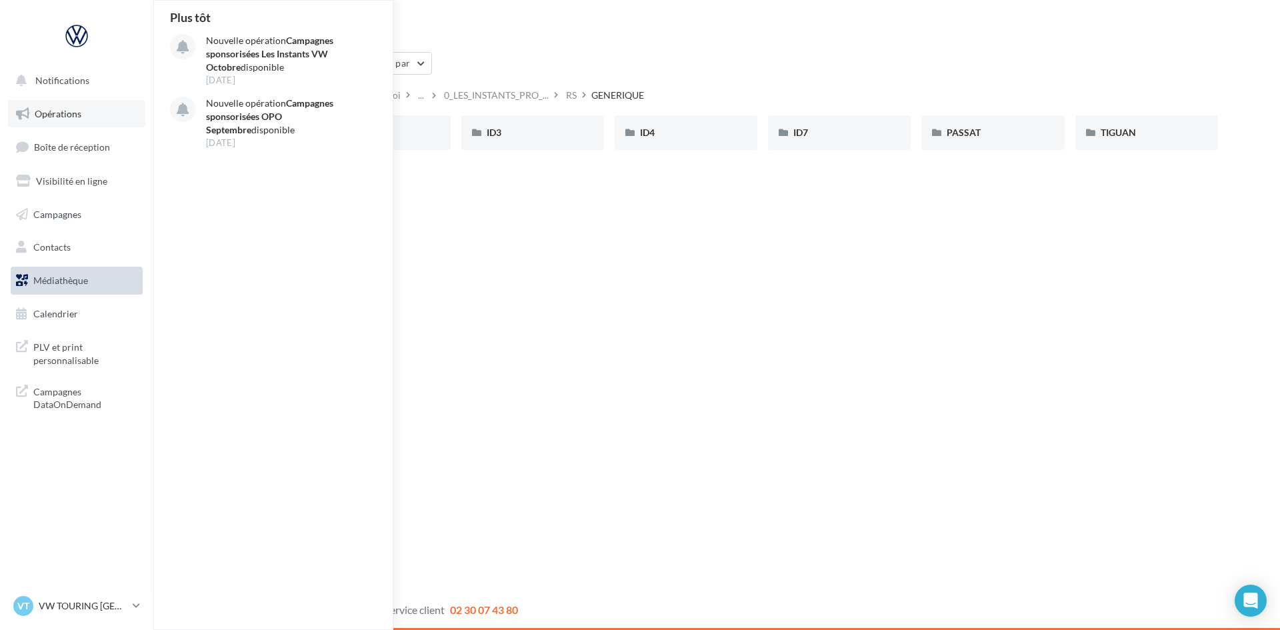
click at [78, 110] on span "Opérations" at bounding box center [58, 113] width 47 height 11
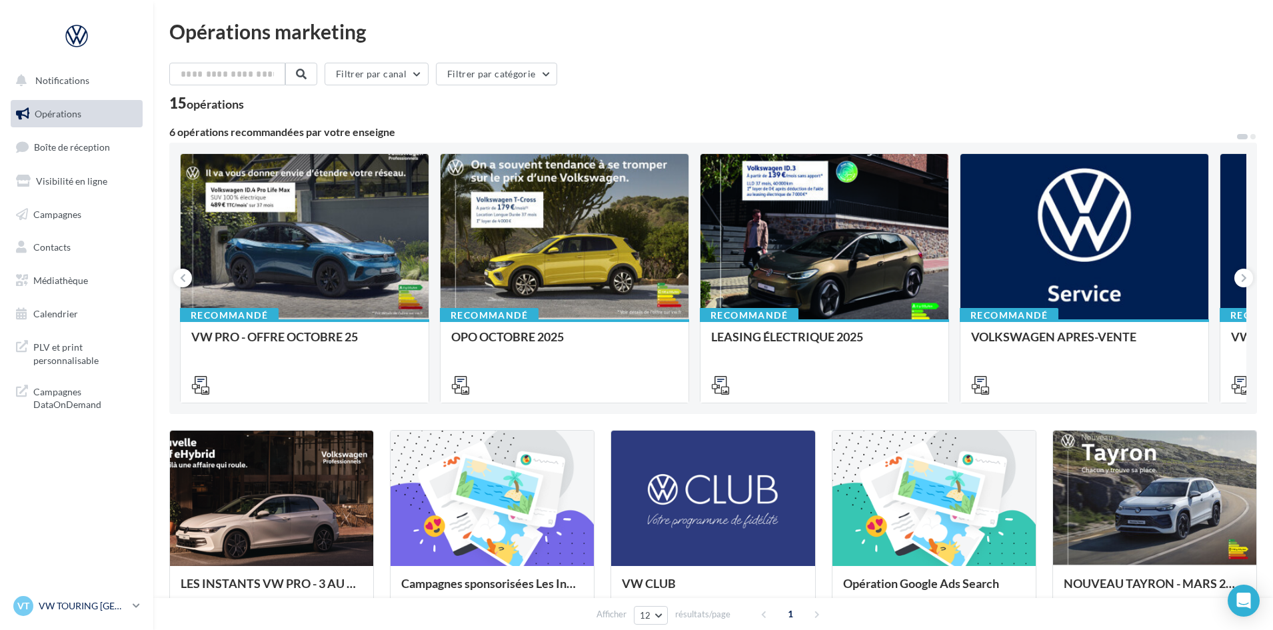
click at [49, 600] on p "VW TOURING [GEOGRAPHIC_DATA]" at bounding box center [83, 605] width 89 height 13
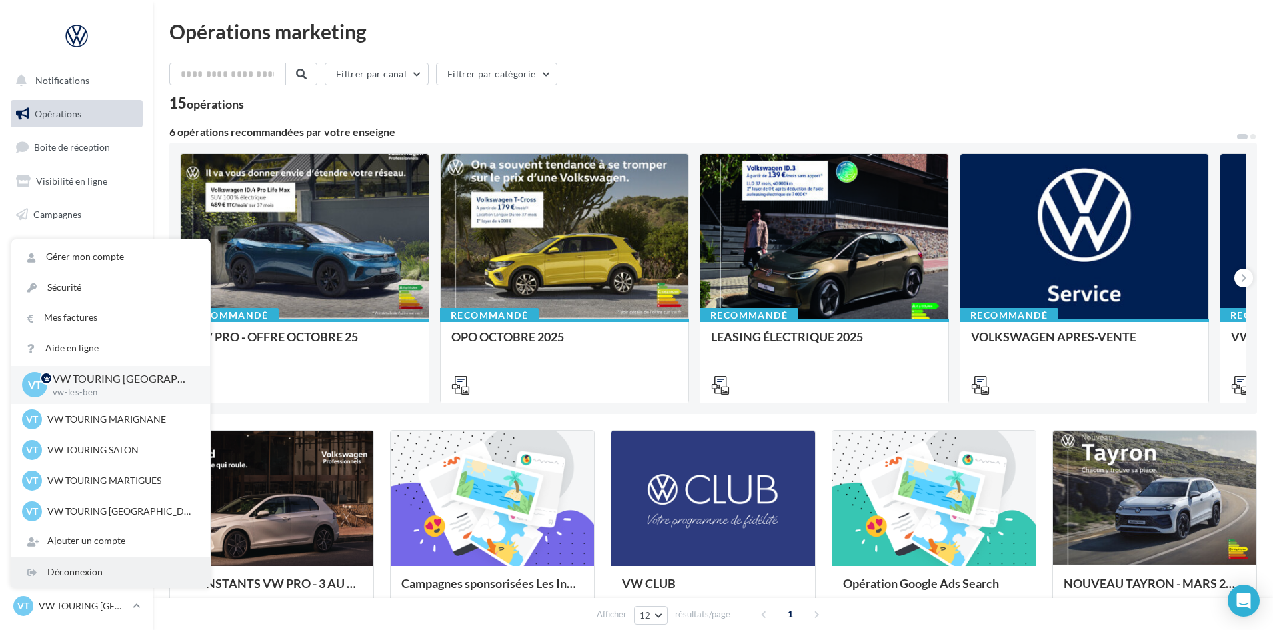
click at [55, 574] on div "Déconnexion" at bounding box center [110, 572] width 199 height 30
